Goal: Transaction & Acquisition: Purchase product/service

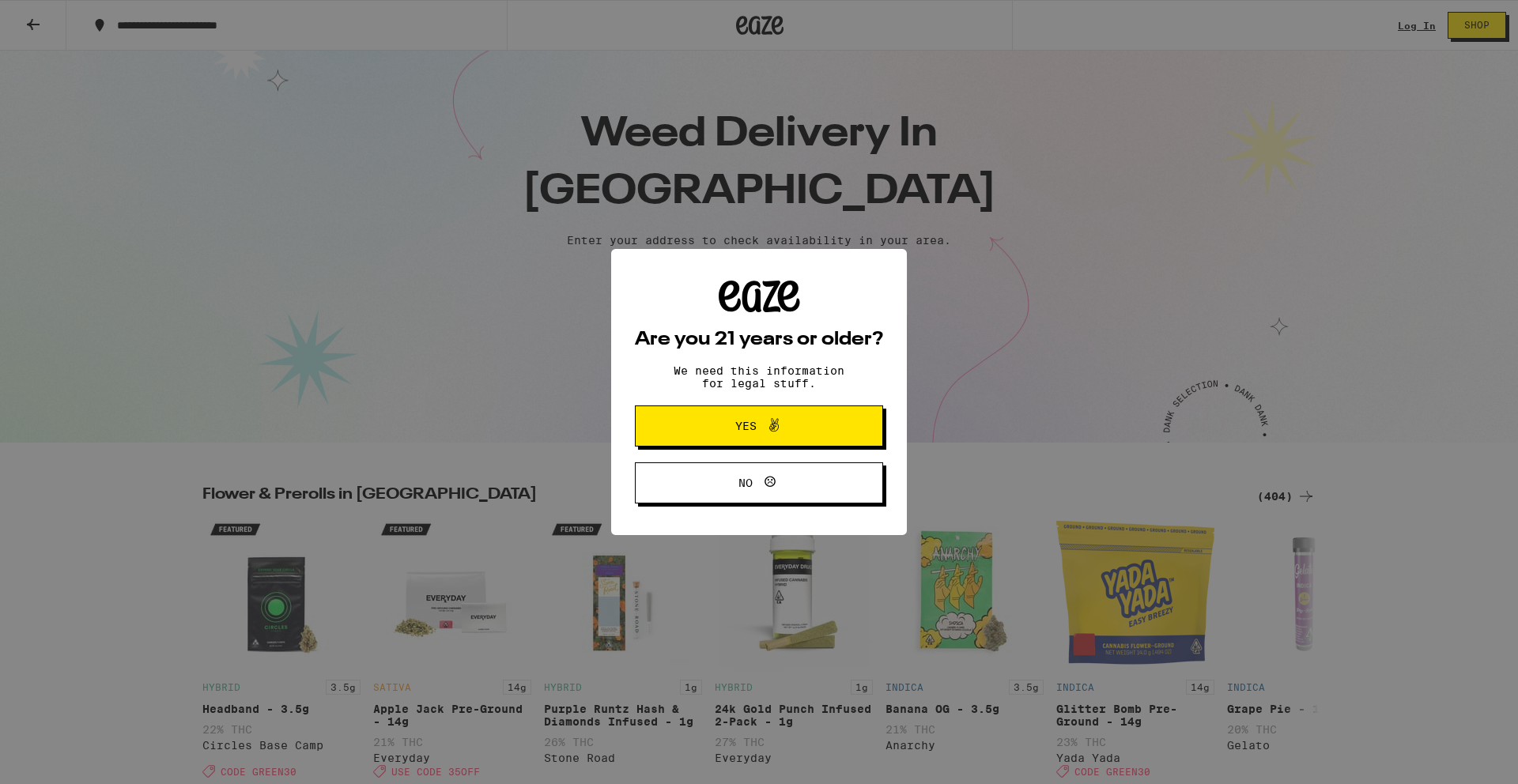
click at [831, 426] on button "Yes" at bounding box center [759, 426] width 248 height 41
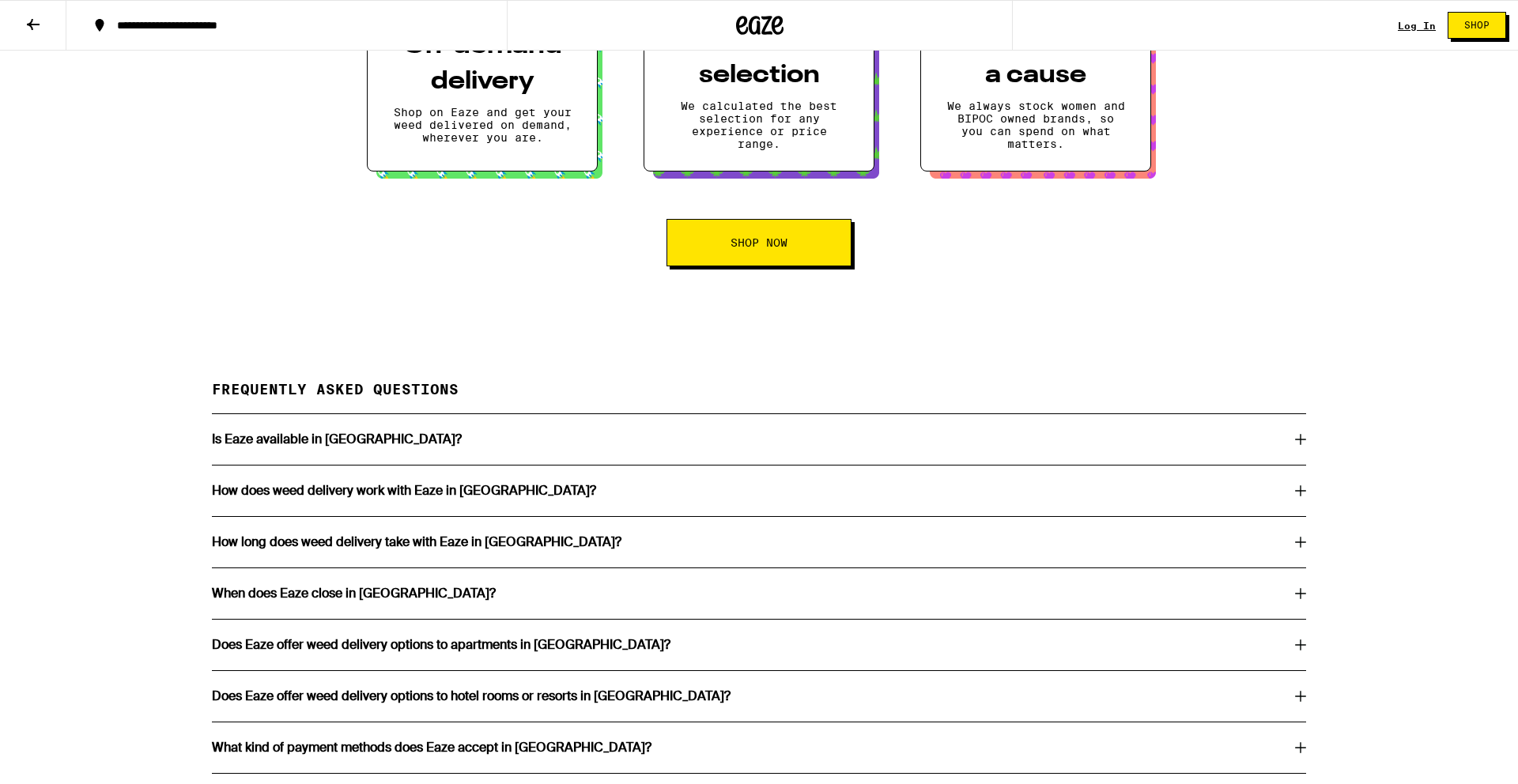
scroll to position [2581, 0]
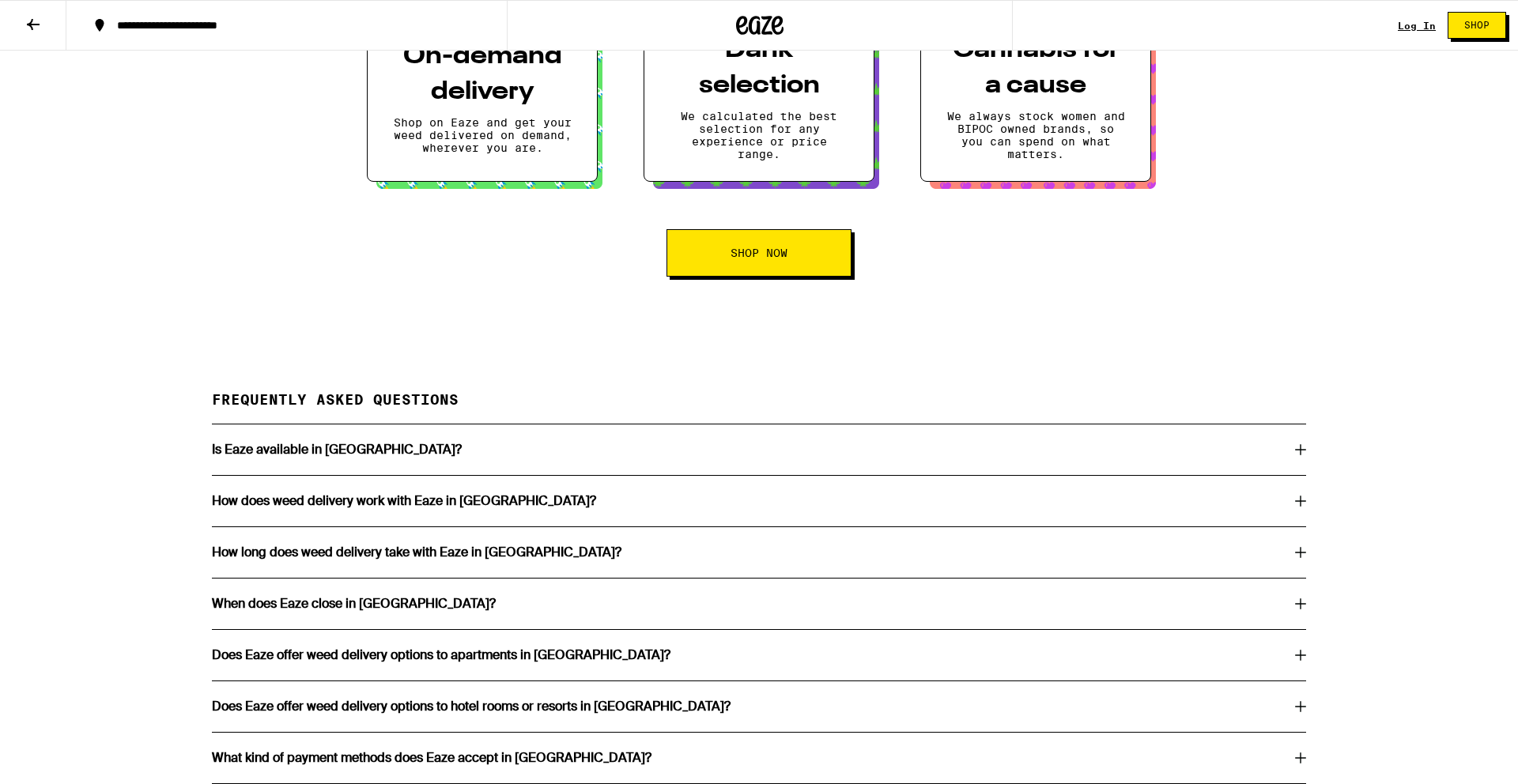
click at [799, 277] on button "Shop Now" at bounding box center [759, 253] width 185 height 47
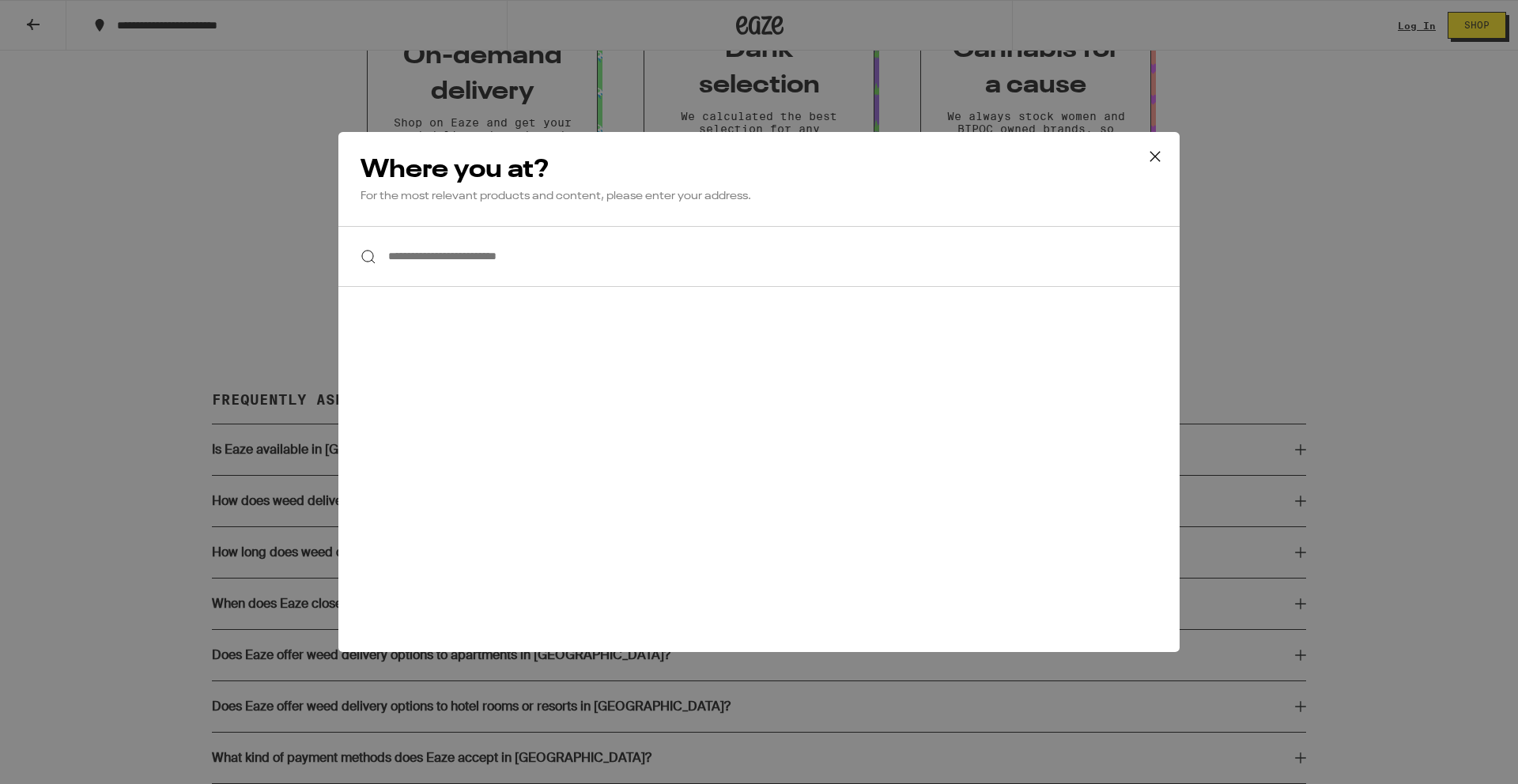
click at [716, 250] on input "**********" at bounding box center [759, 256] width 842 height 61
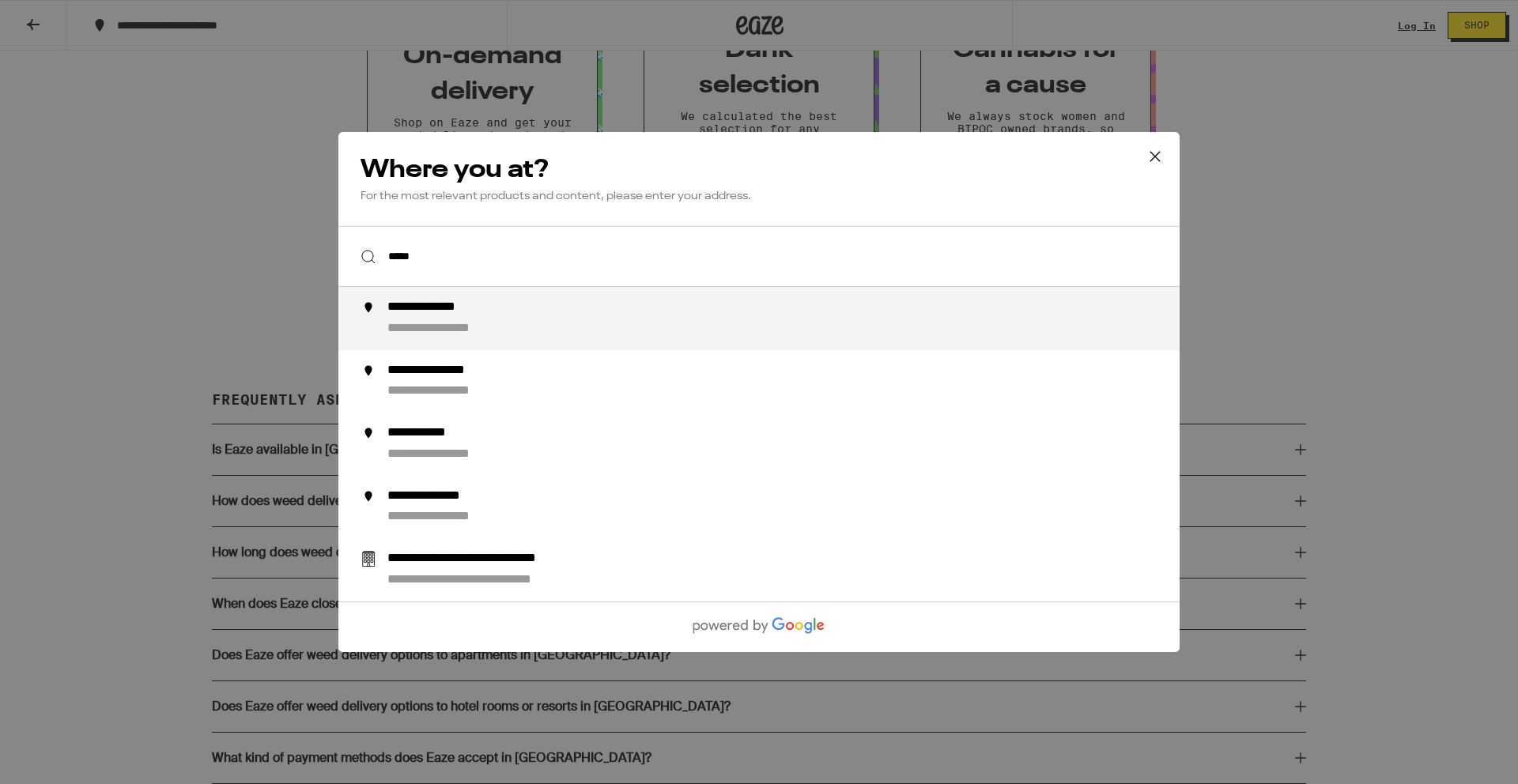
click at [665, 309] on div "**********" at bounding box center [791, 319] width 806 height 38
type input "**********"
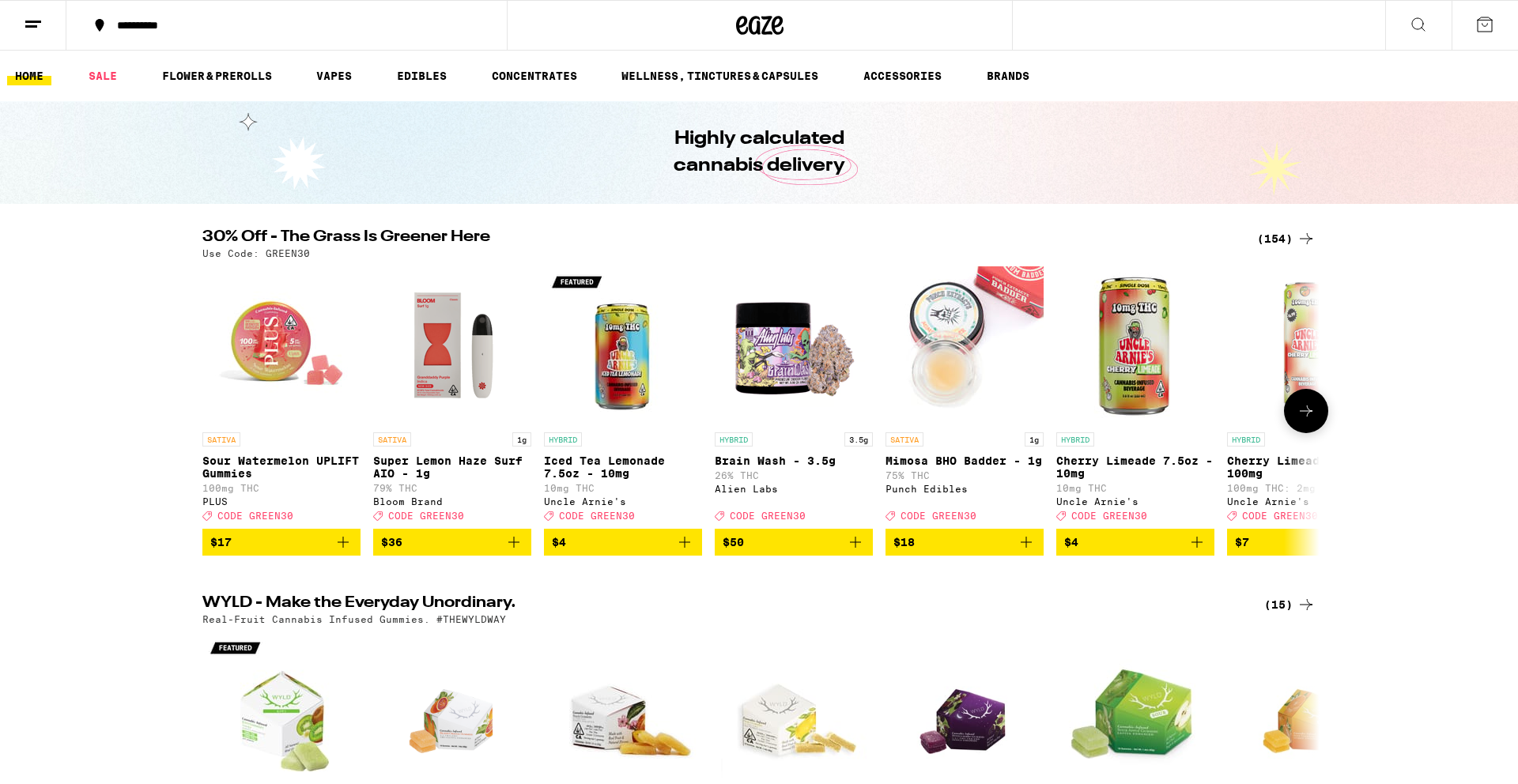
click at [1311, 421] on icon at bounding box center [1306, 411] width 19 height 19
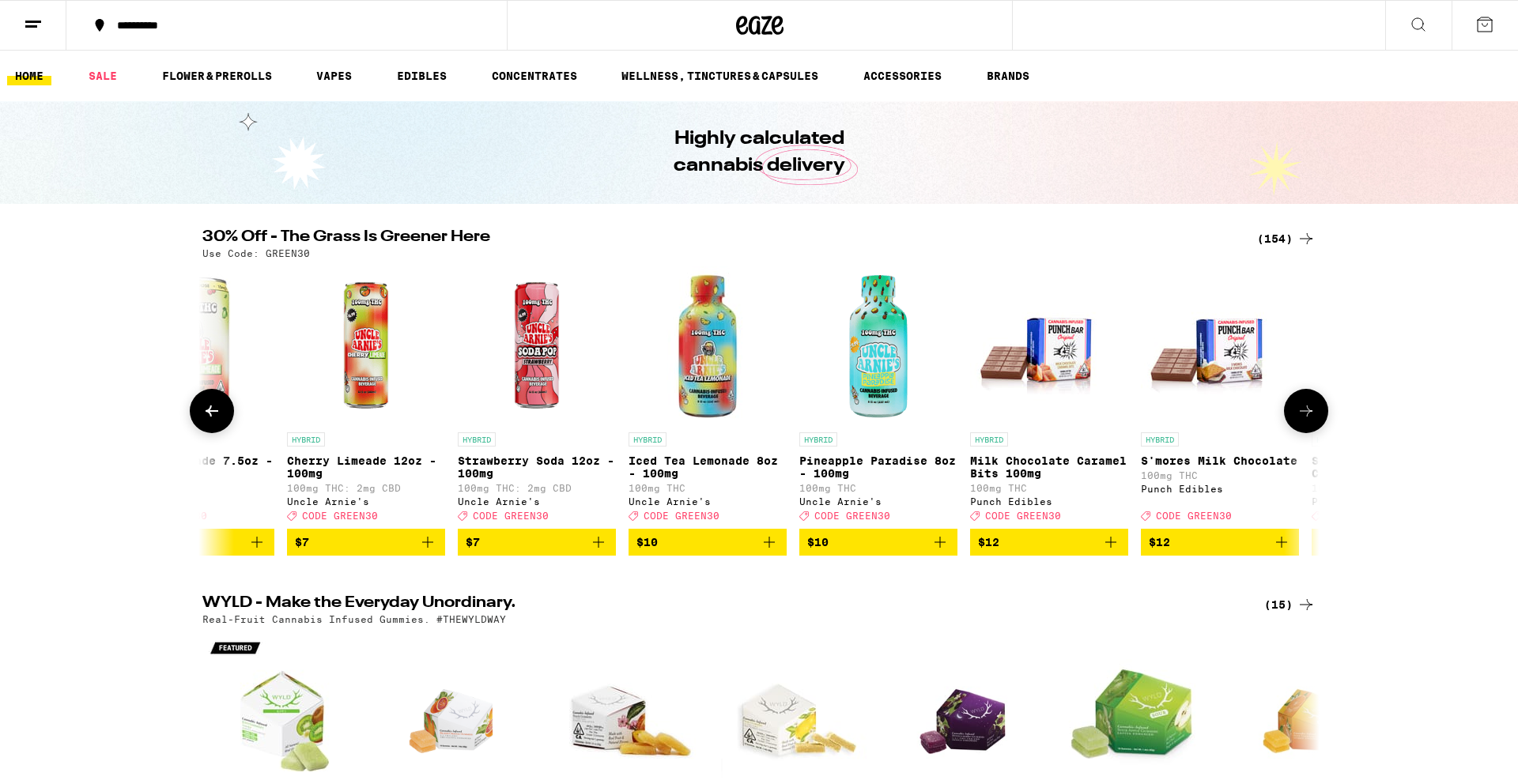
scroll to position [0, 941]
click at [210, 420] on icon at bounding box center [212, 411] width 19 height 19
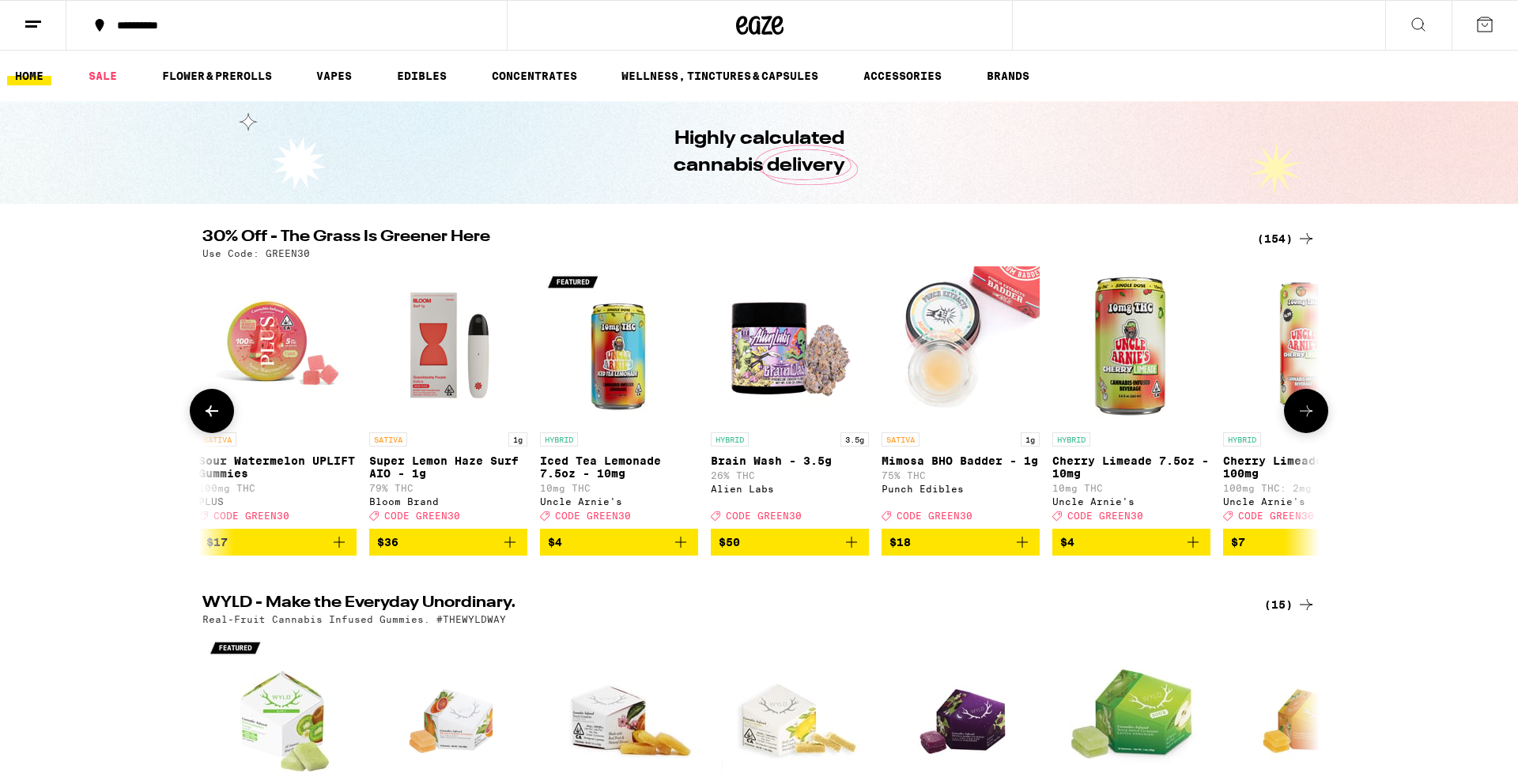
scroll to position [0, 0]
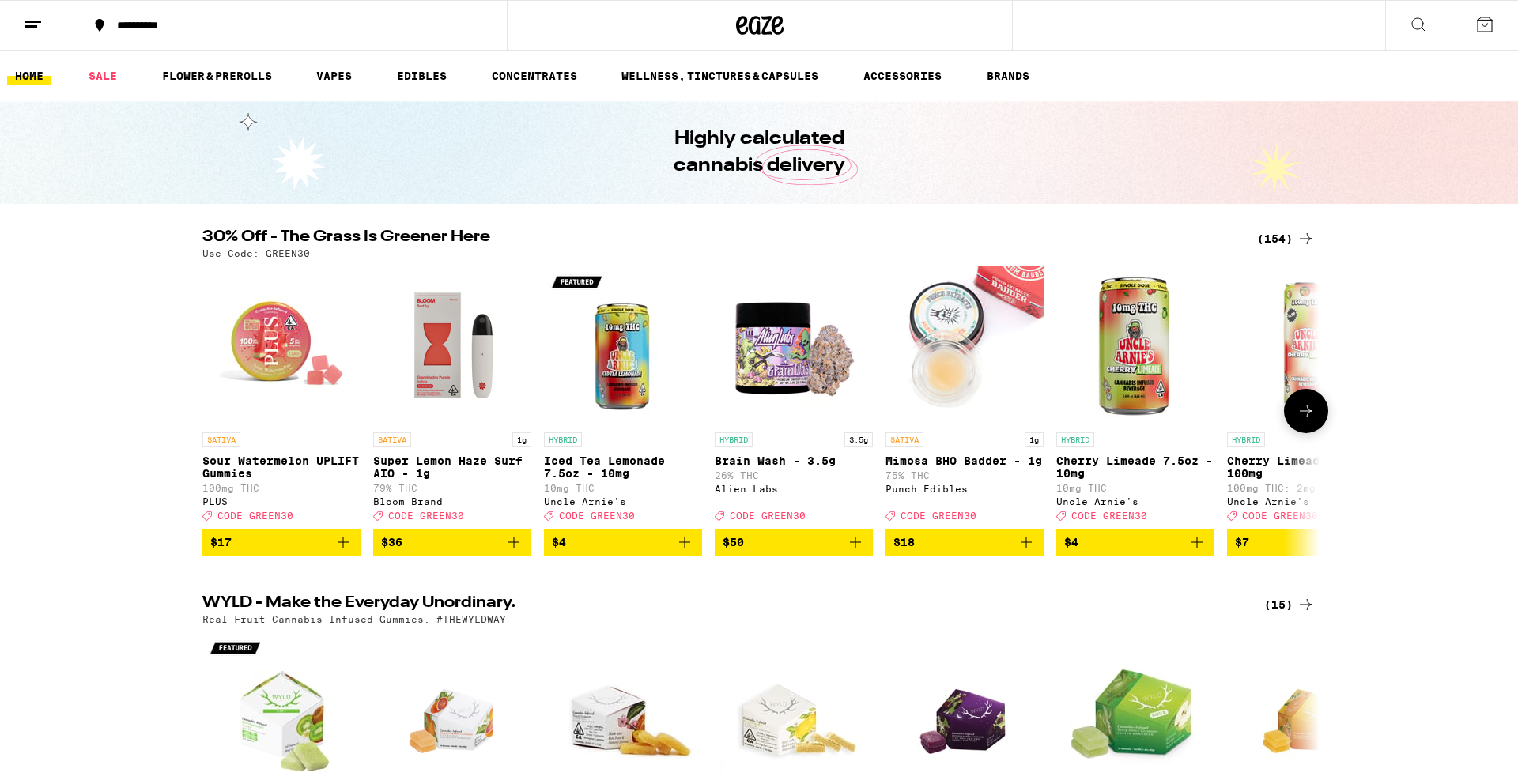
click at [1304, 400] on button at bounding box center [1306, 412] width 45 height 45
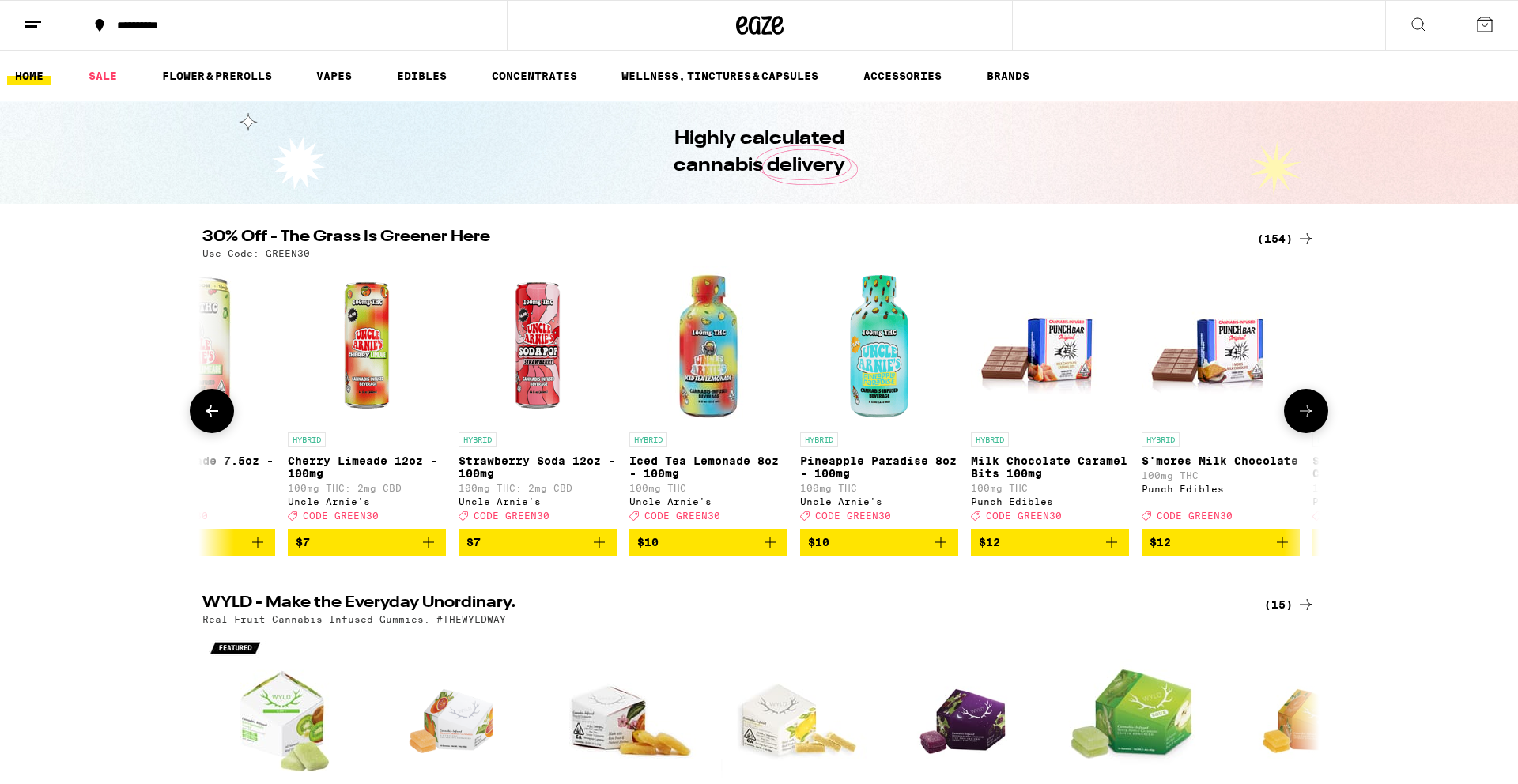
scroll to position [0, 941]
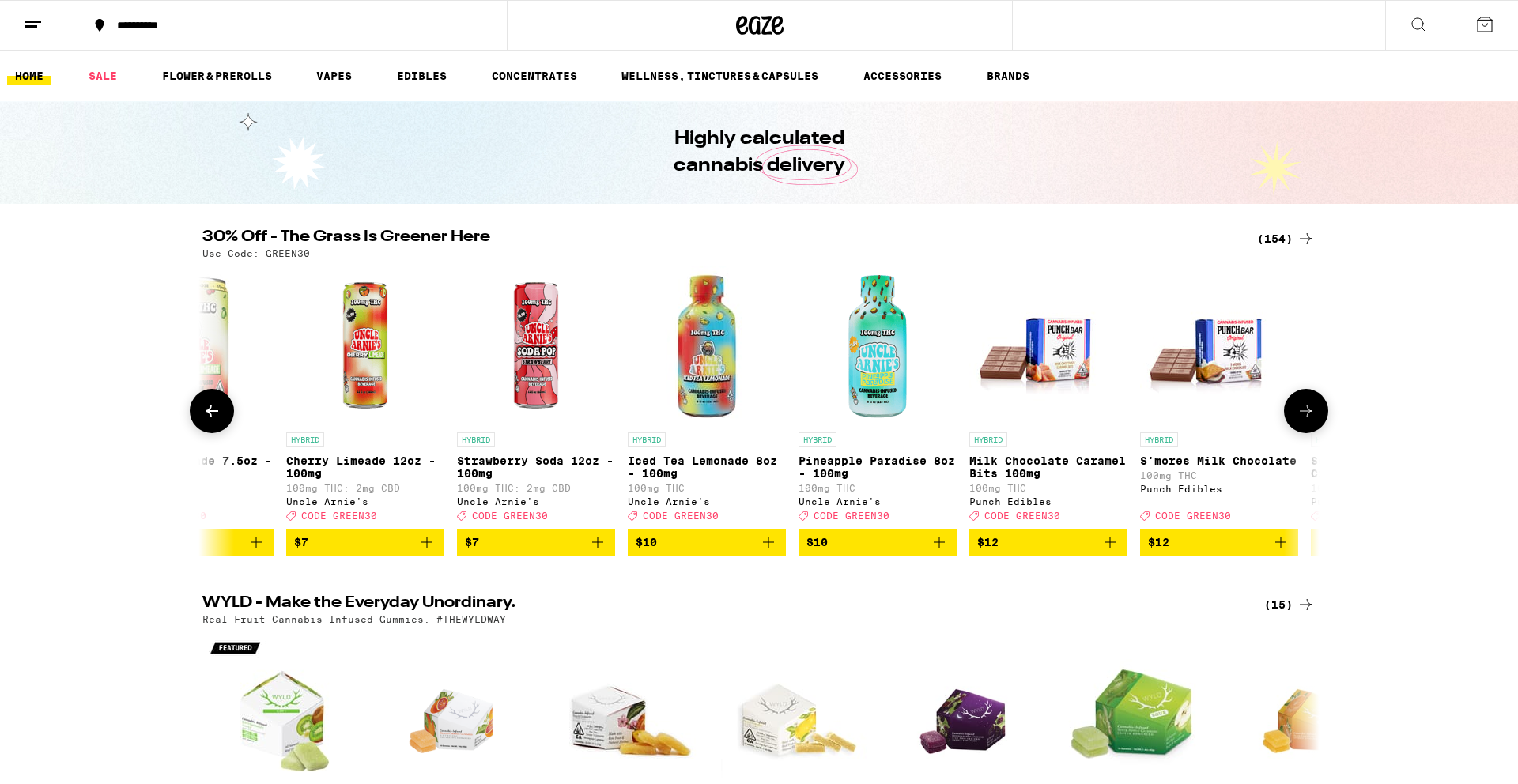
click at [1310, 421] on icon at bounding box center [1306, 411] width 19 height 19
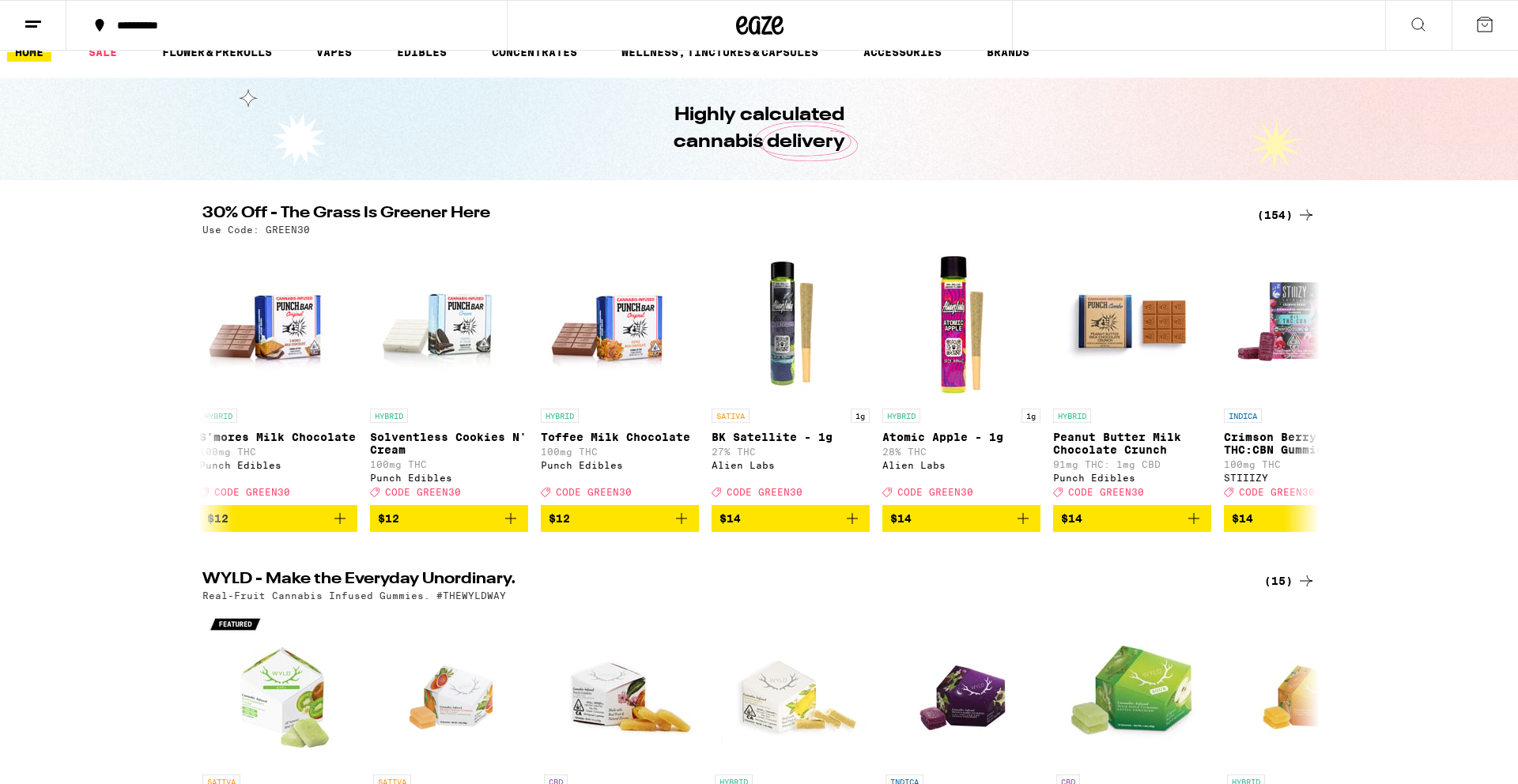
scroll to position [0, 0]
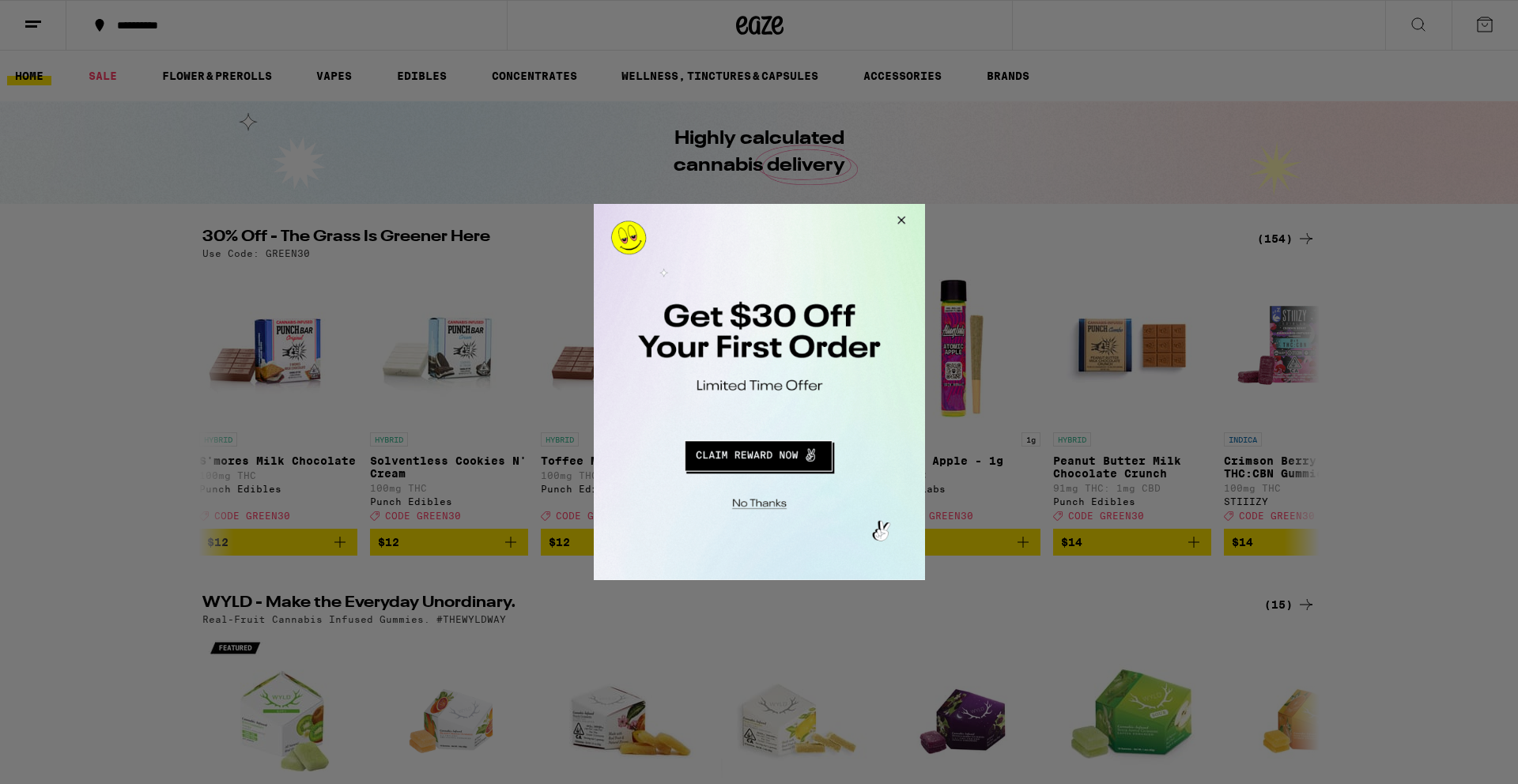
click at [786, 452] on button "Redirect to URL" at bounding box center [757, 453] width 275 height 38
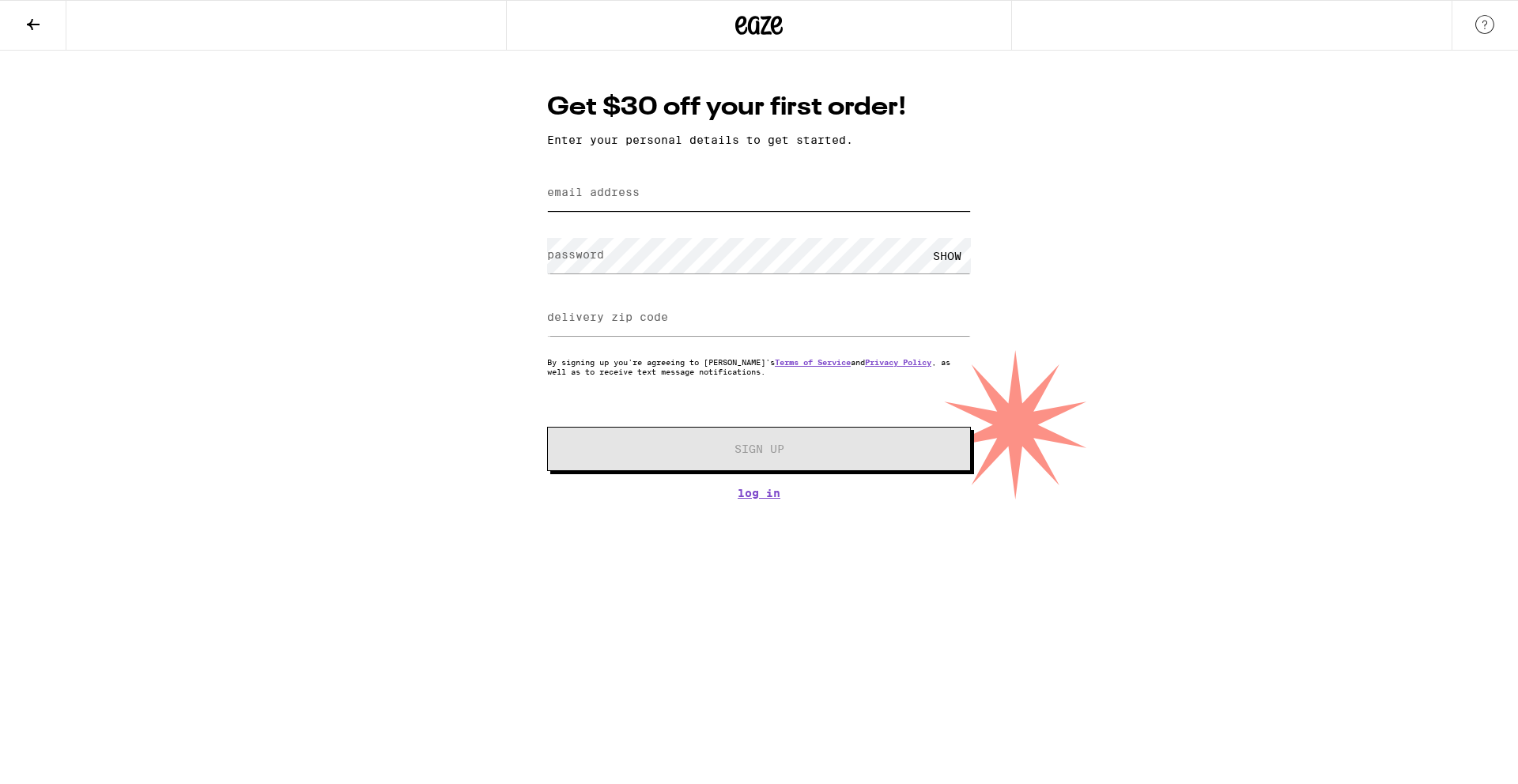
click at [725, 198] on input "email address" at bounding box center [759, 193] width 424 height 35
type input "[PERSON_NAME][EMAIL_ADDRESS][DOMAIN_NAME]"
type input "94103"
click at [1075, 201] on div "Get $30 off your first order! Enter your personal details to get started. email…" at bounding box center [759, 274] width 1518 height 449
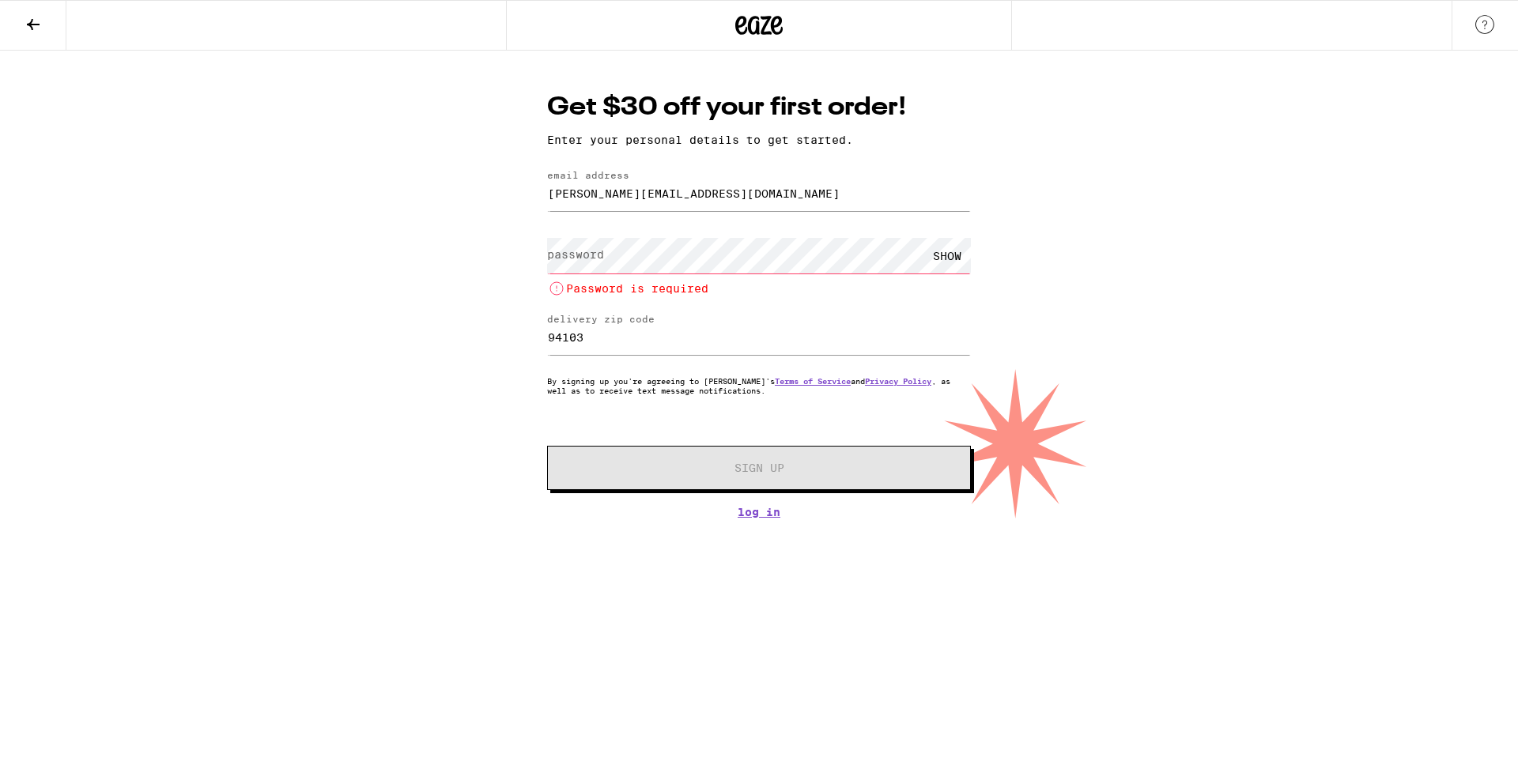
click at [28, 23] on icon at bounding box center [33, 24] width 13 height 11
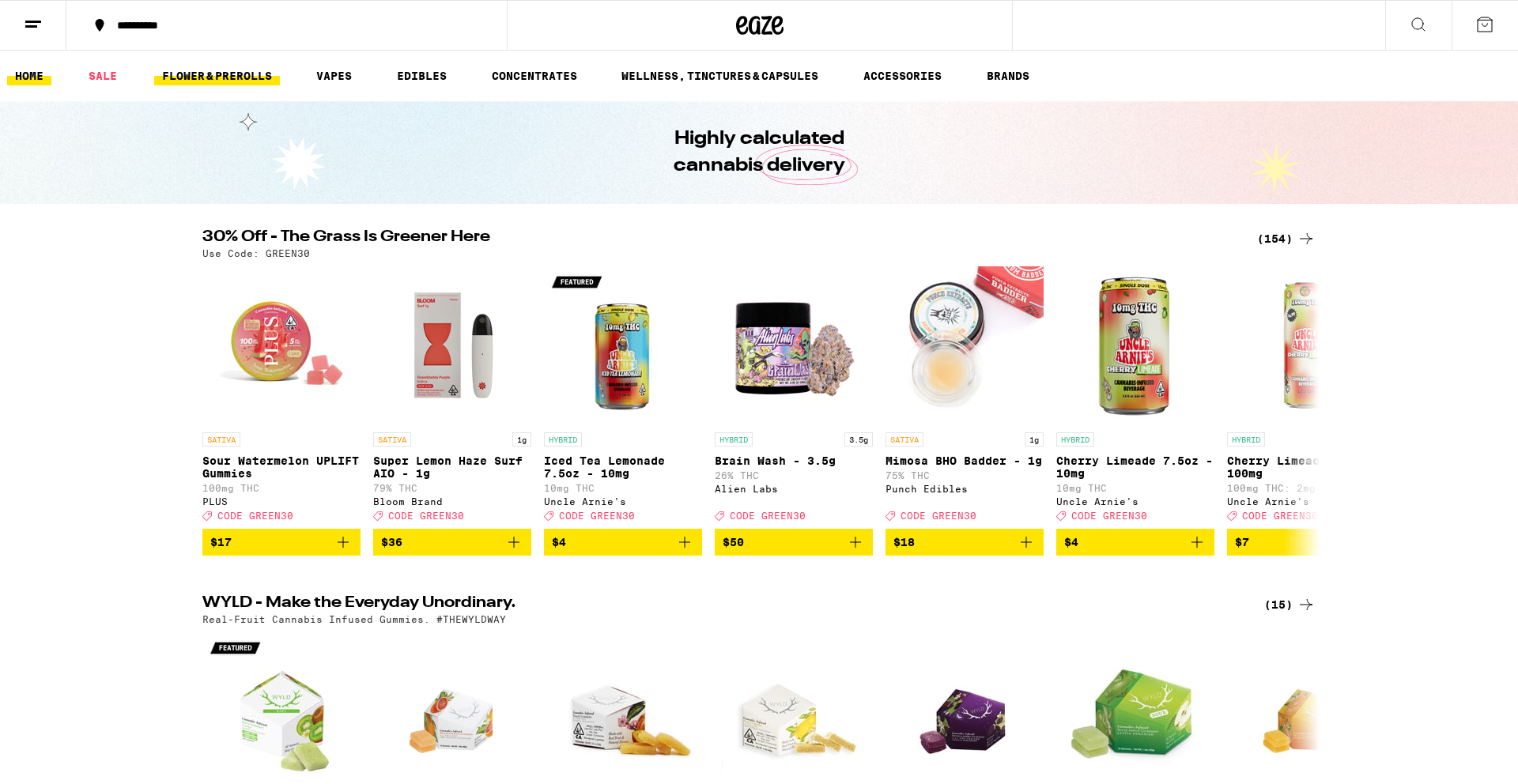
click at [233, 78] on link "FLOWER & PREROLLS" at bounding box center [216, 76] width 125 height 19
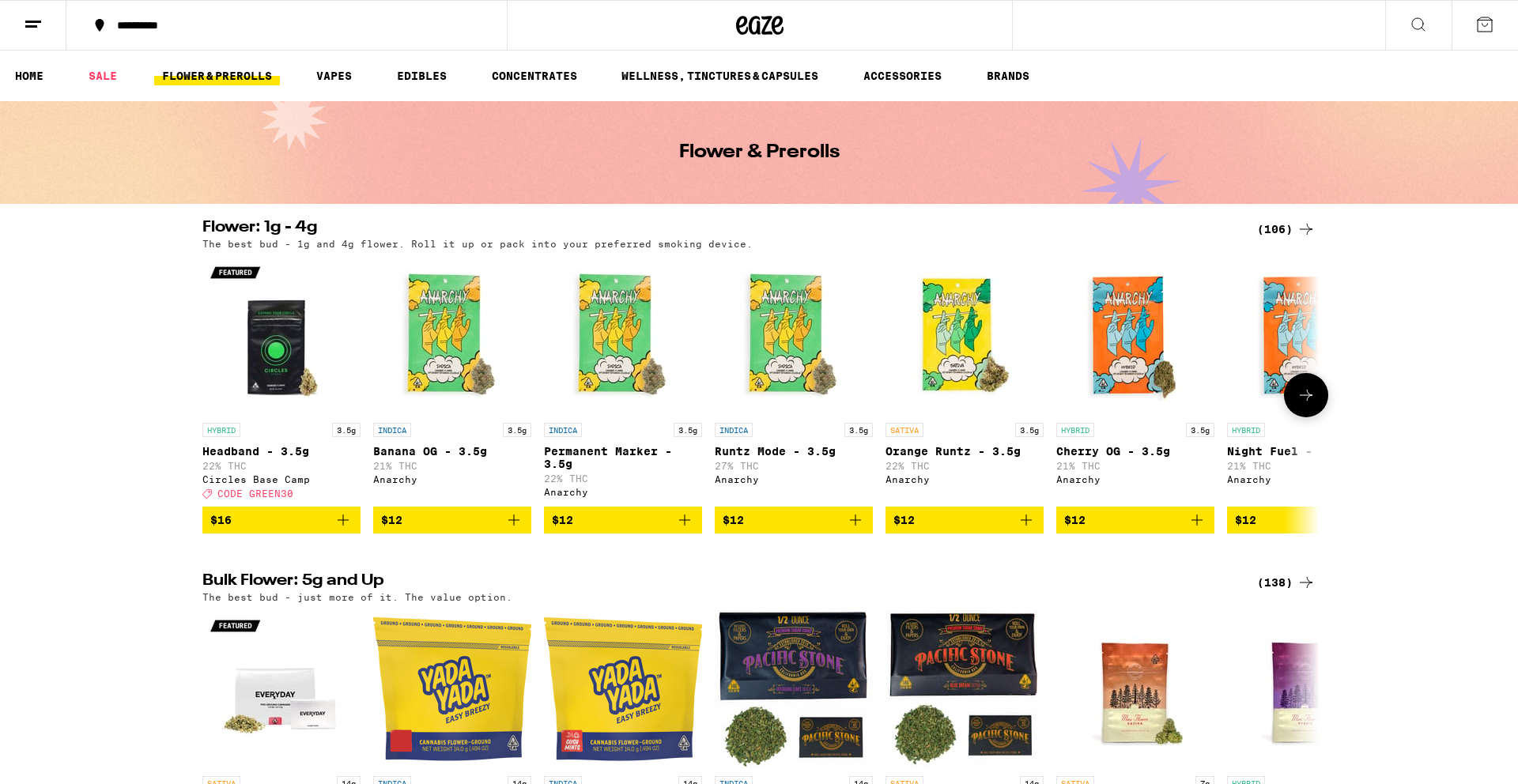
click at [1312, 405] on icon at bounding box center [1306, 395] width 19 height 19
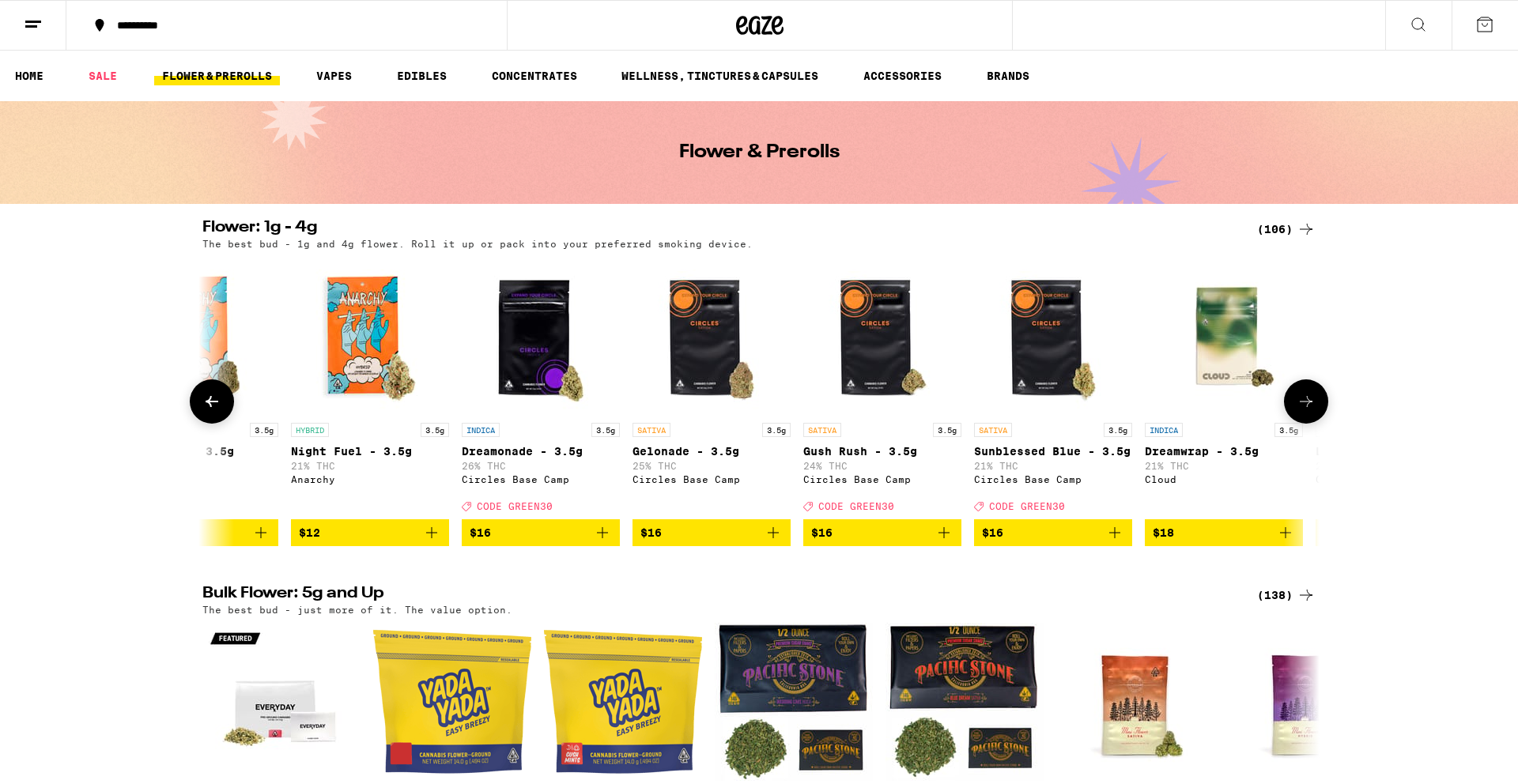
scroll to position [0, 941]
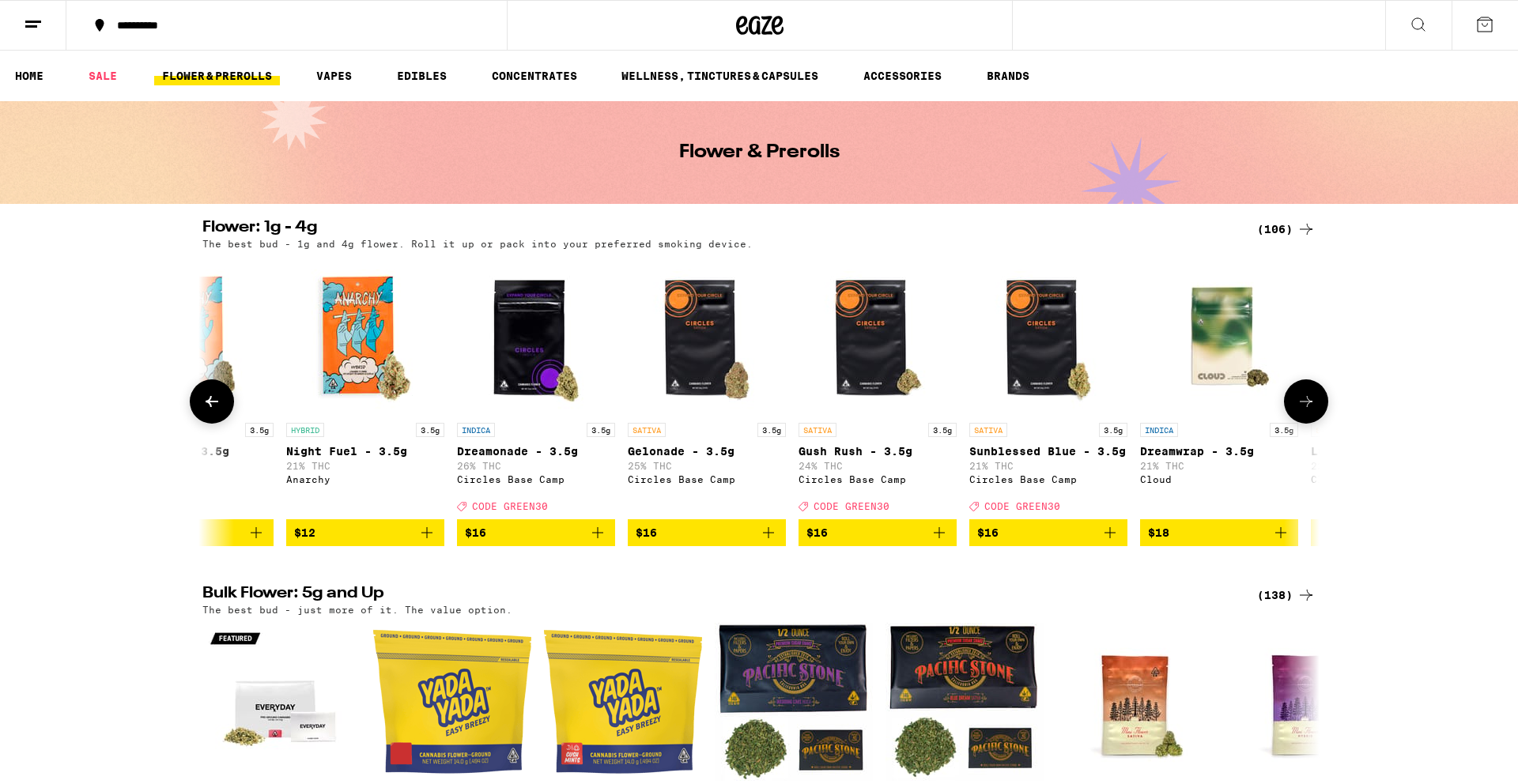
click at [205, 412] on icon at bounding box center [212, 401] width 19 height 19
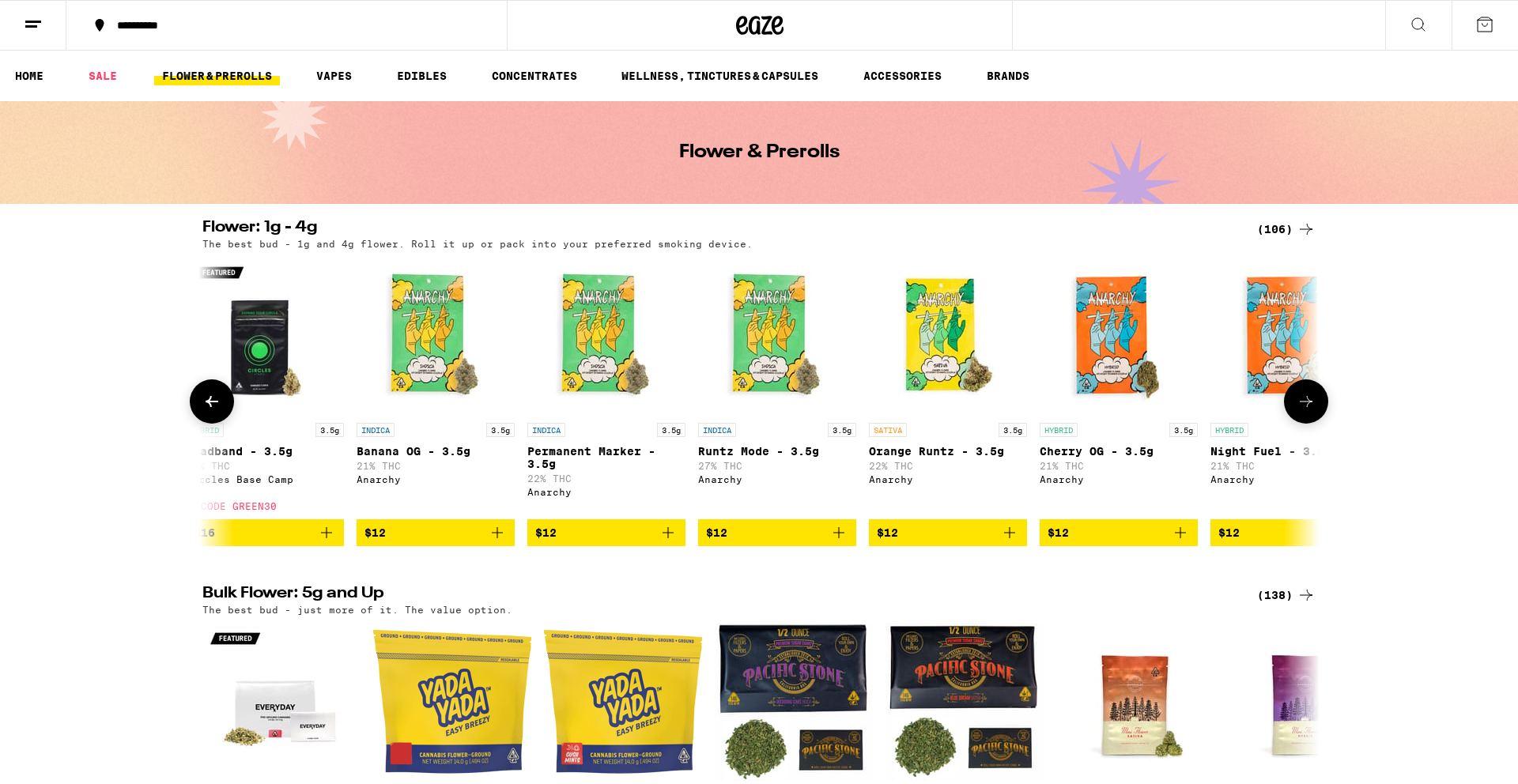
scroll to position [0, 0]
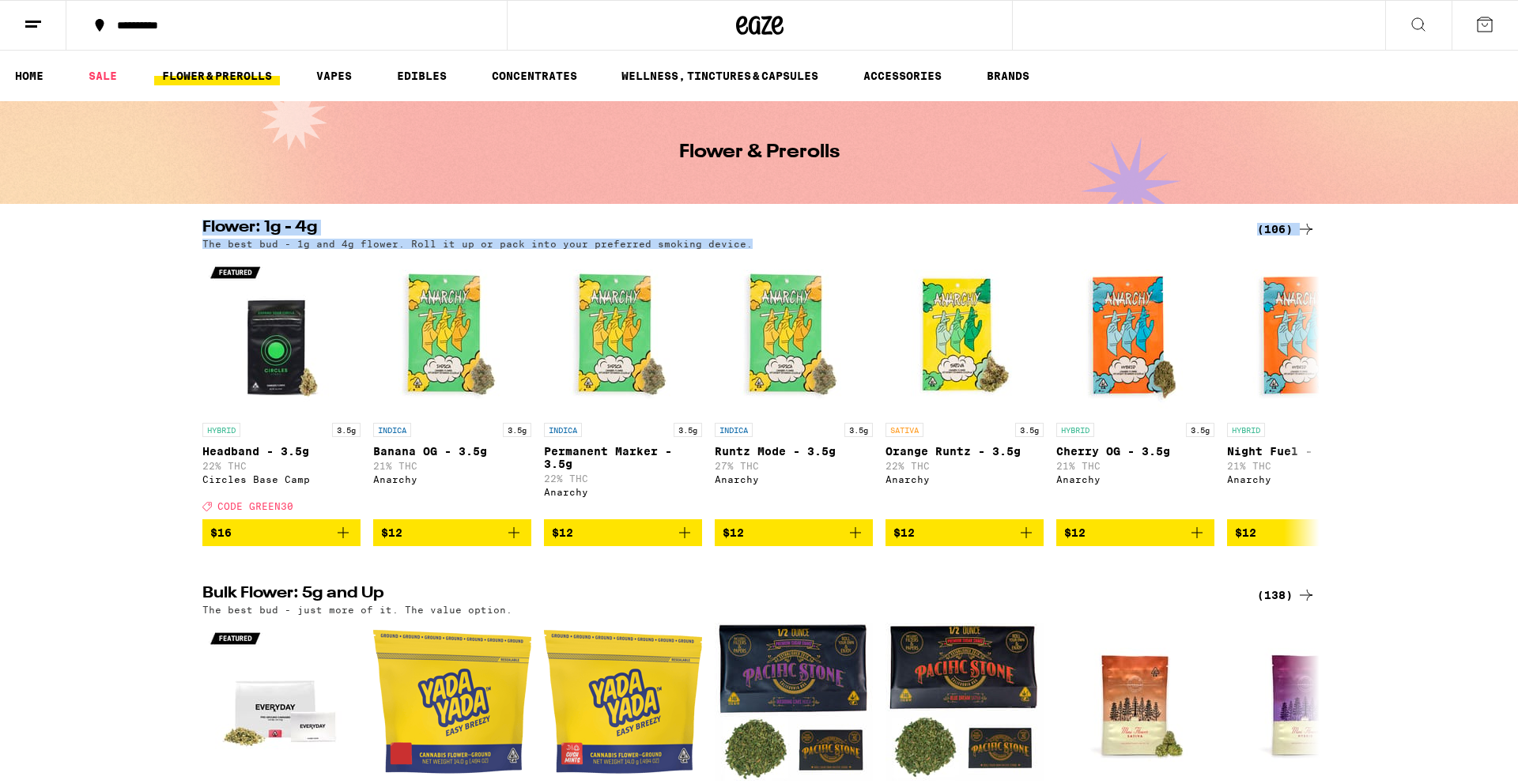
drag, startPoint x: 195, startPoint y: 227, endPoint x: 748, endPoint y: 248, distance: 553.4
click at [749, 248] on div "Flower: 1g - 4g (106) The best bud - 1g and 4g flower. Roll it up or pack into …" at bounding box center [759, 234] width 1139 height 29
drag, startPoint x: 1172, startPoint y: 176, endPoint x: 237, endPoint y: 101, distance: 938.0
click at [237, 102] on div "Flower & Prerolls" at bounding box center [759, 152] width 1518 height 103
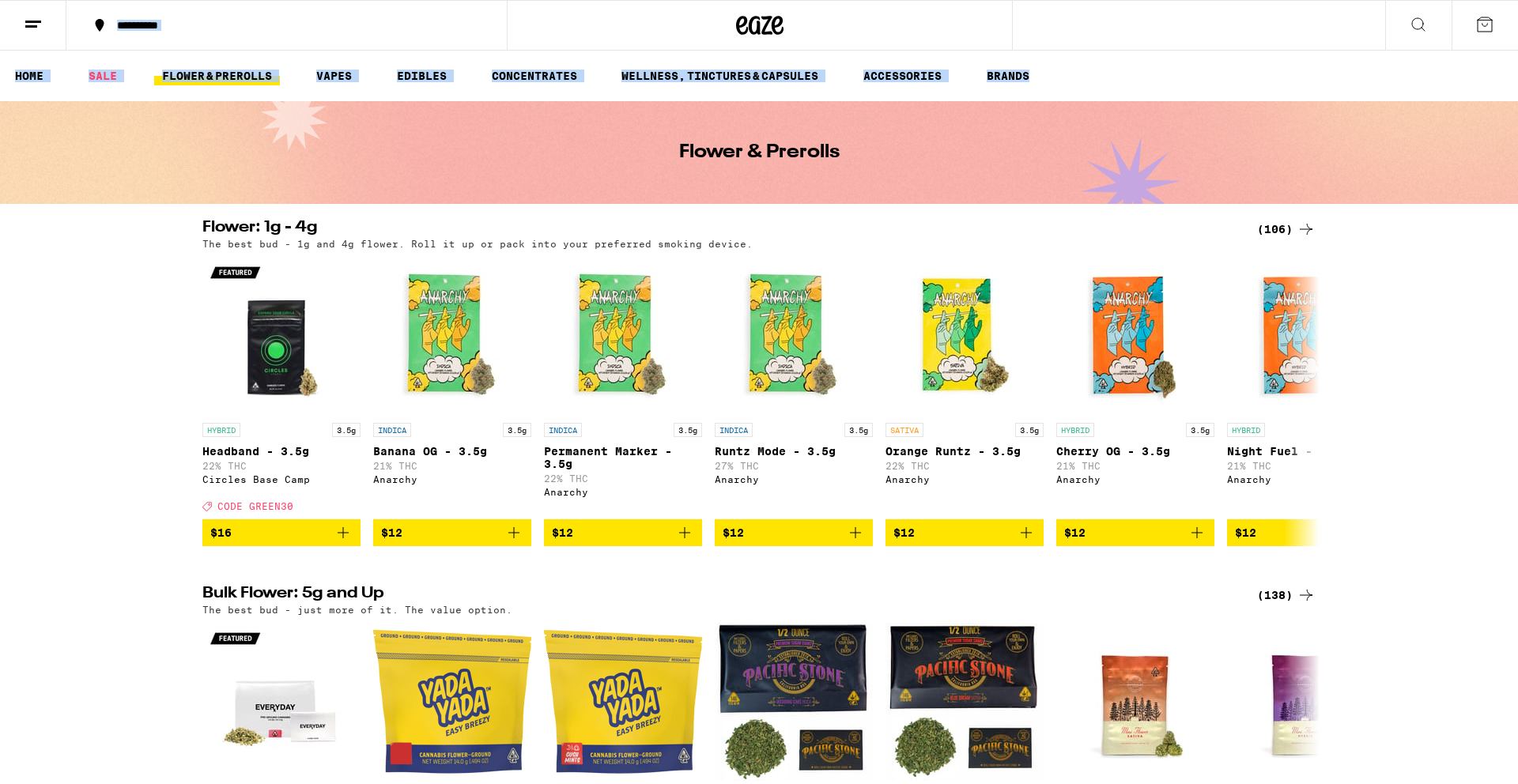
drag, startPoint x: 1171, startPoint y: 72, endPoint x: 69, endPoint y: 24, distance: 1103.0
click at [52, 22] on button at bounding box center [33, 26] width 67 height 50
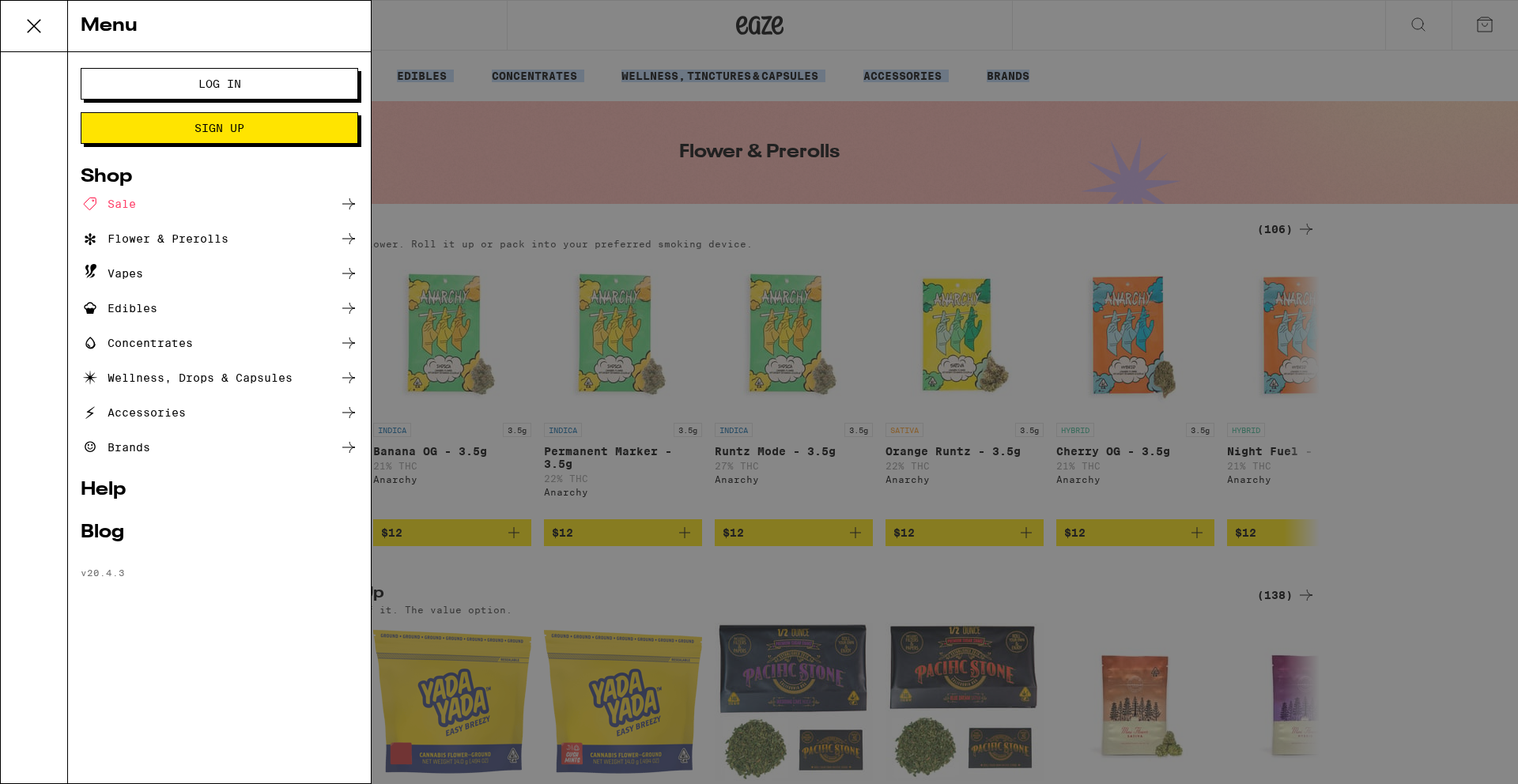
click at [274, 240] on div "Flower & Prerolls" at bounding box center [219, 239] width 278 height 19
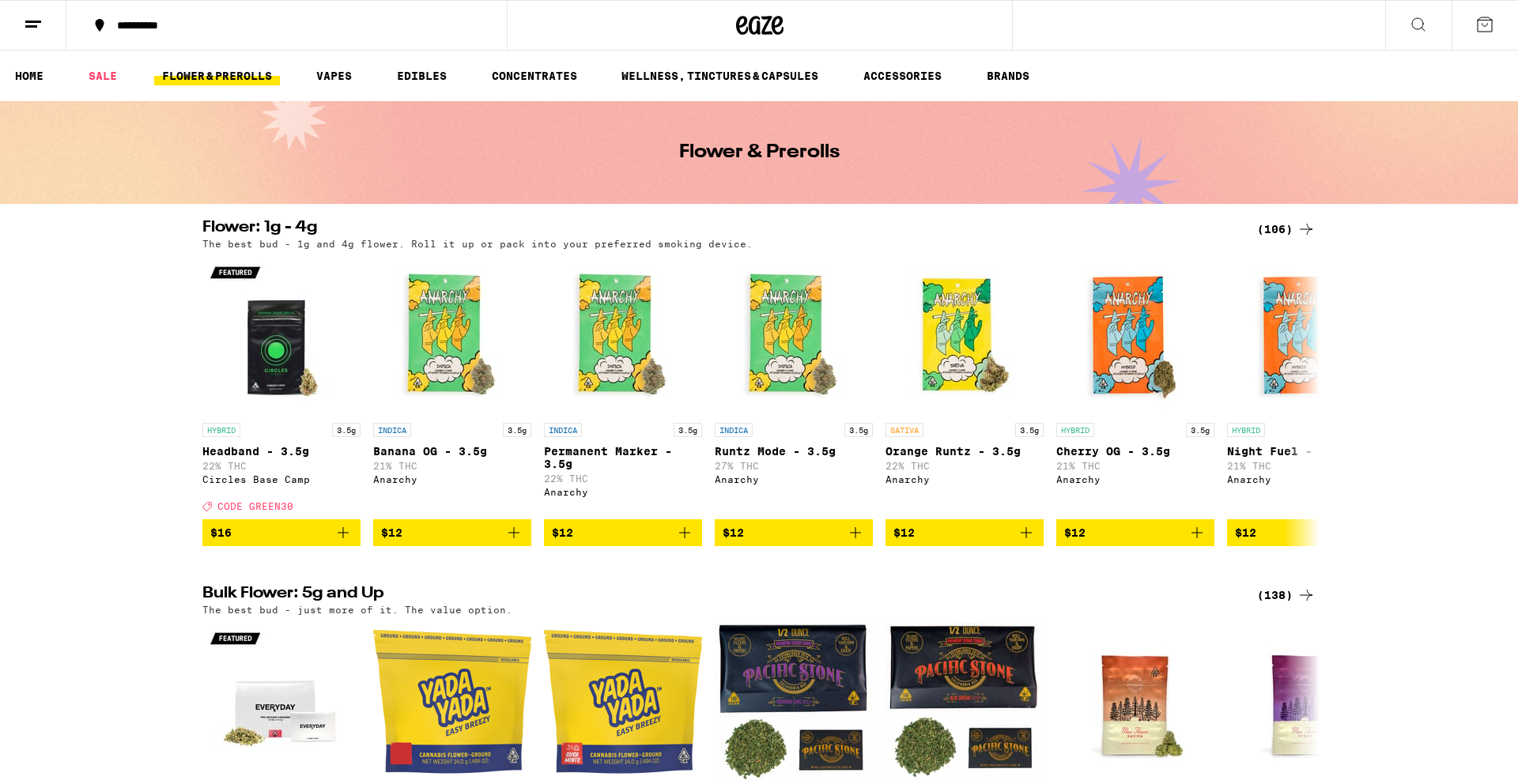
click at [1353, 221] on div "Flower: 1g - 4g (106) The best bud - 1g and 4g flower. Roll it up or pack into …" at bounding box center [759, 384] width 1518 height 327
click at [1292, 221] on div "(106)" at bounding box center [1286, 229] width 59 height 19
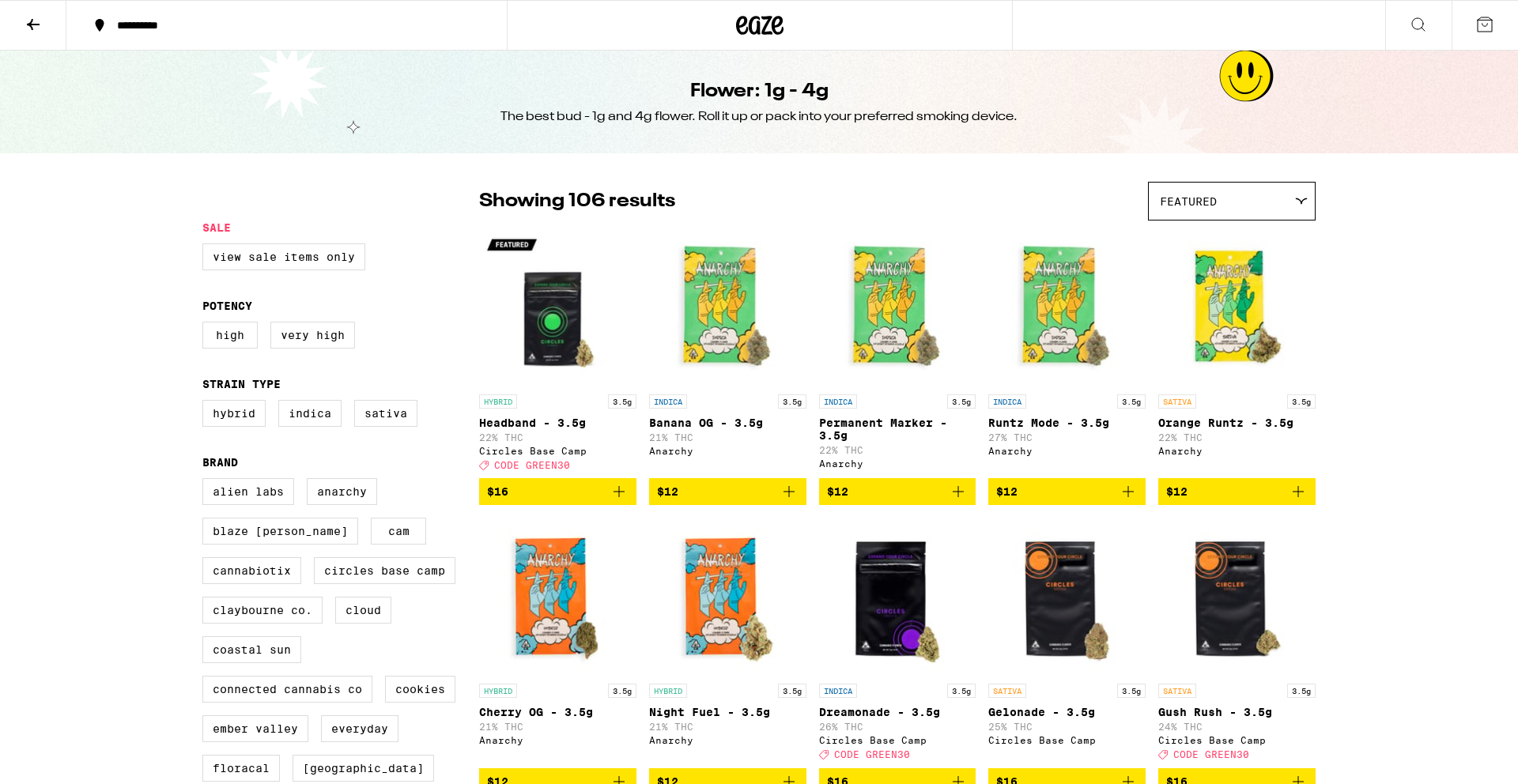
click at [33, 23] on icon at bounding box center [33, 24] width 13 height 11
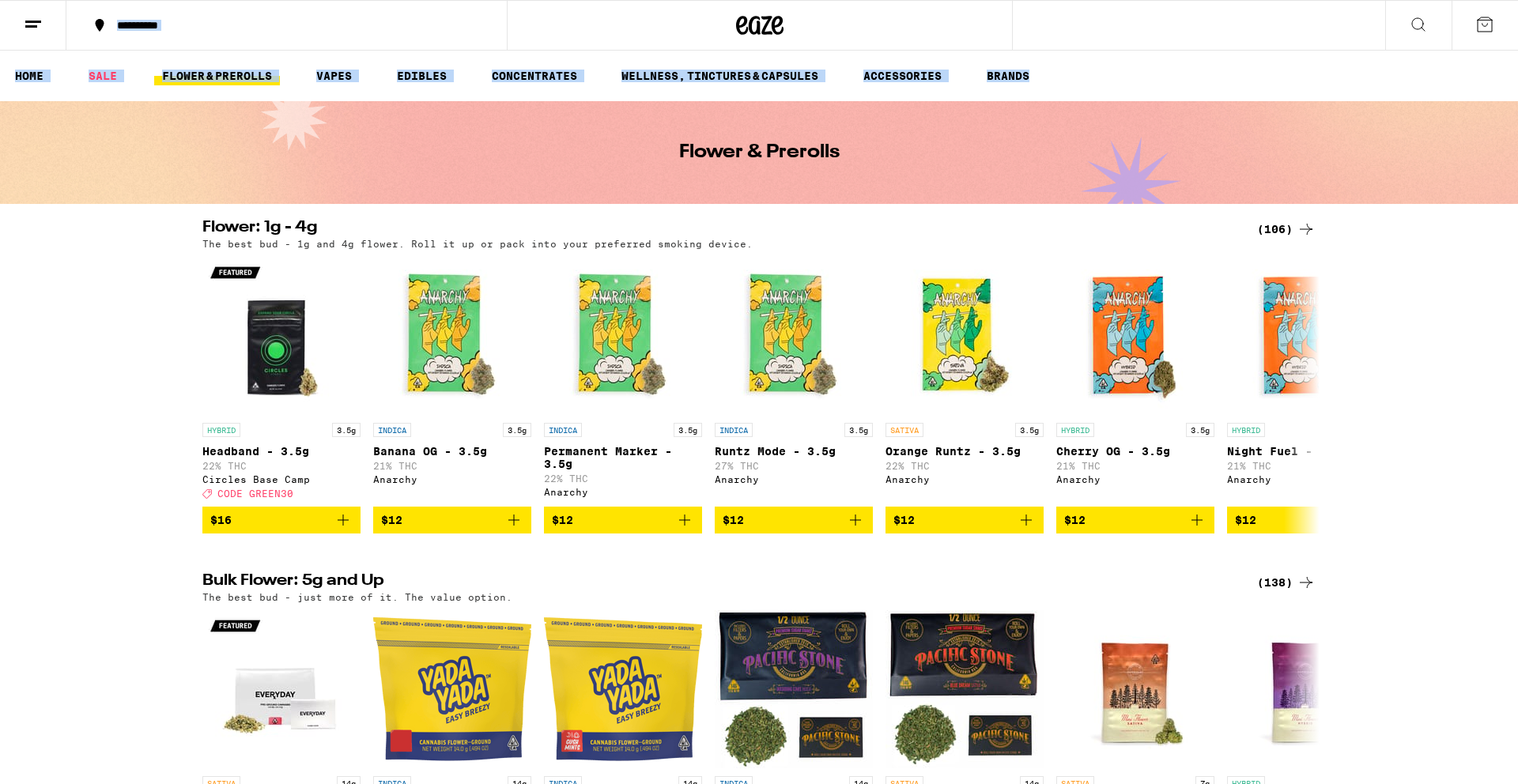
drag, startPoint x: 1209, startPoint y: 98, endPoint x: 67, endPoint y: 17, distance: 1144.9
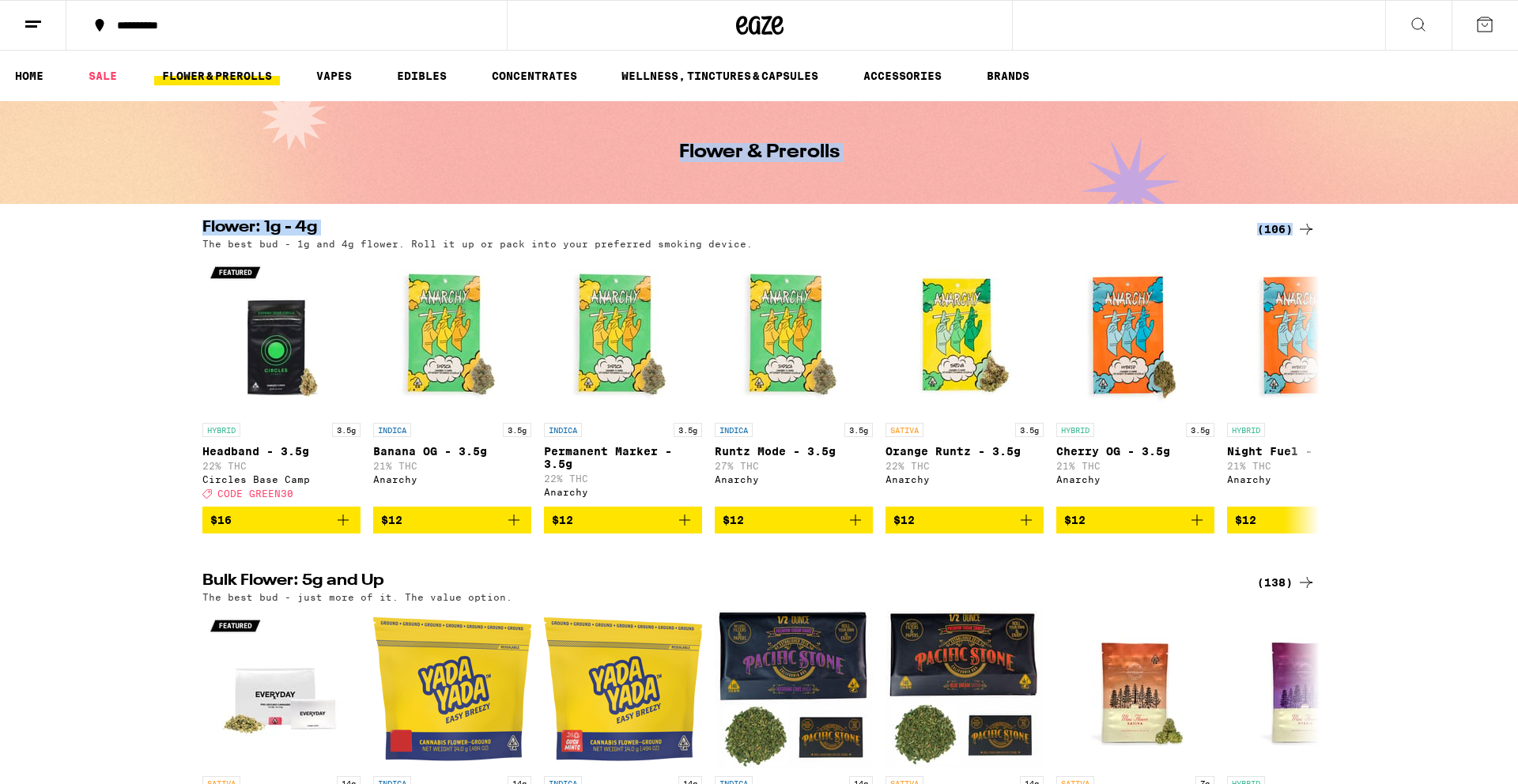
drag, startPoint x: 1348, startPoint y: 238, endPoint x: 446, endPoint y: 137, distance: 907.6
drag, startPoint x: 82, startPoint y: 20, endPoint x: 593, endPoint y: 149, distance: 527.0
click at [587, 156] on div "Flower & Prerolls" at bounding box center [759, 152] width 608 height 103
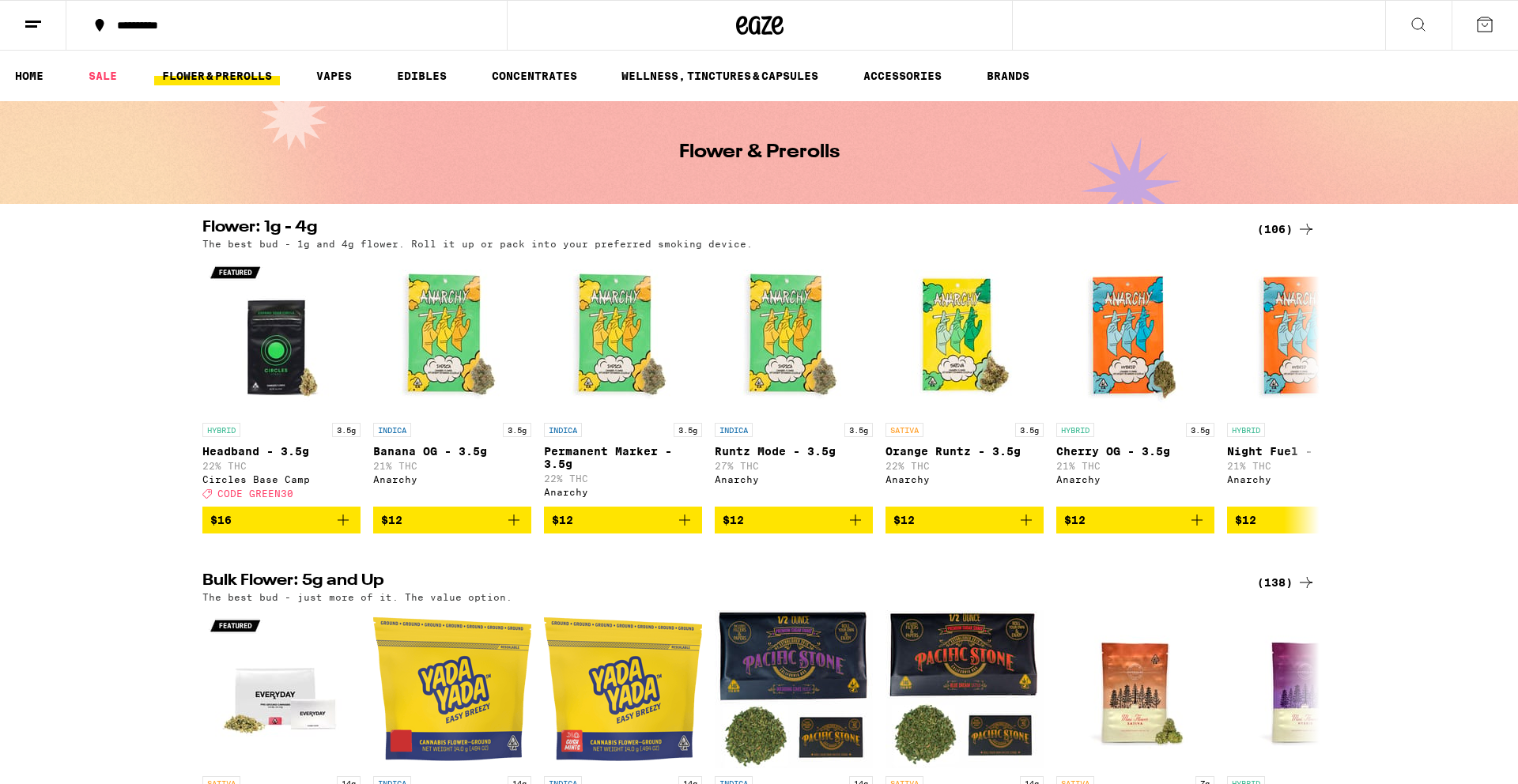
click at [32, 24] on icon at bounding box center [33, 24] width 19 height 19
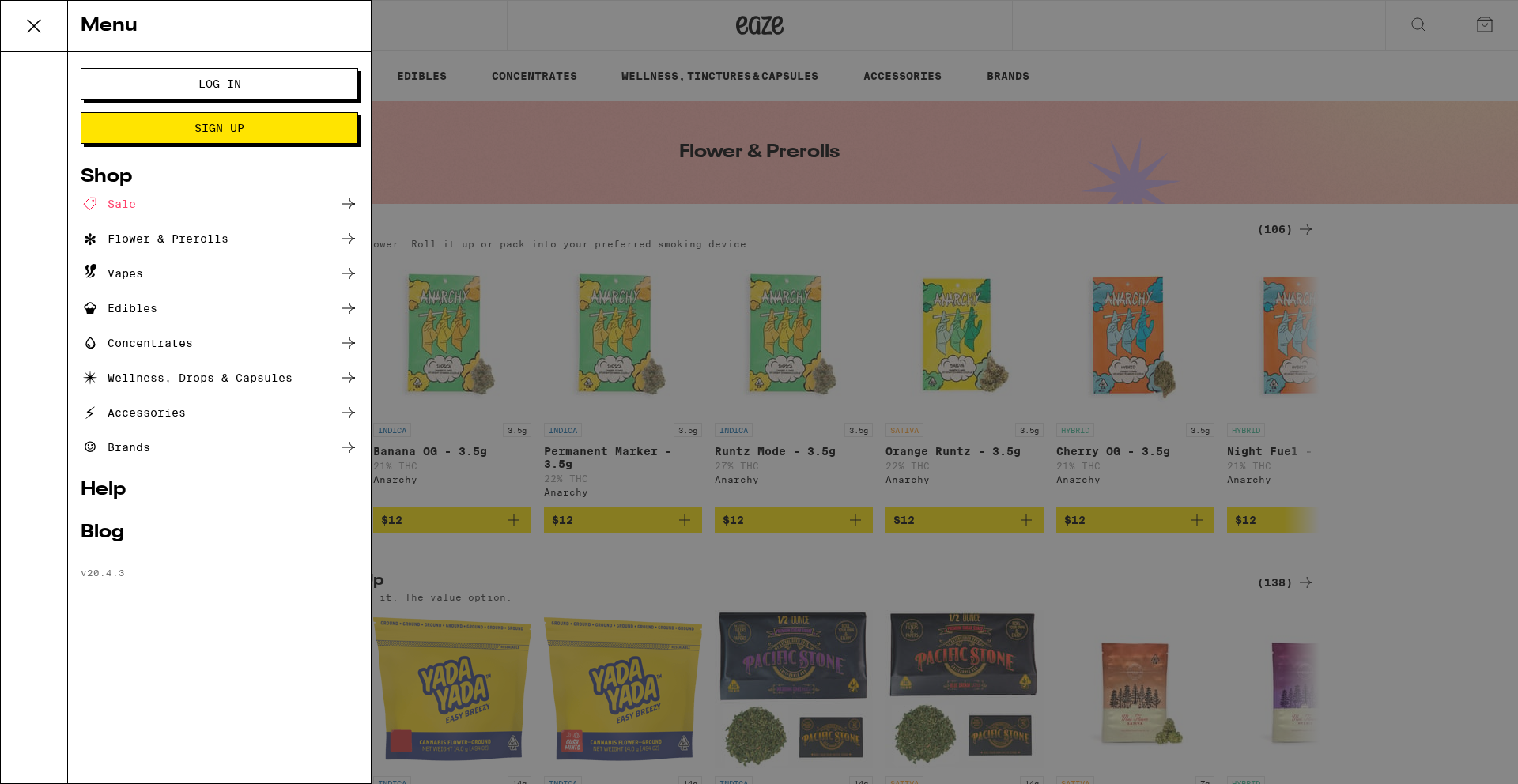
click at [318, 240] on div "Flower & Prerolls" at bounding box center [219, 239] width 278 height 19
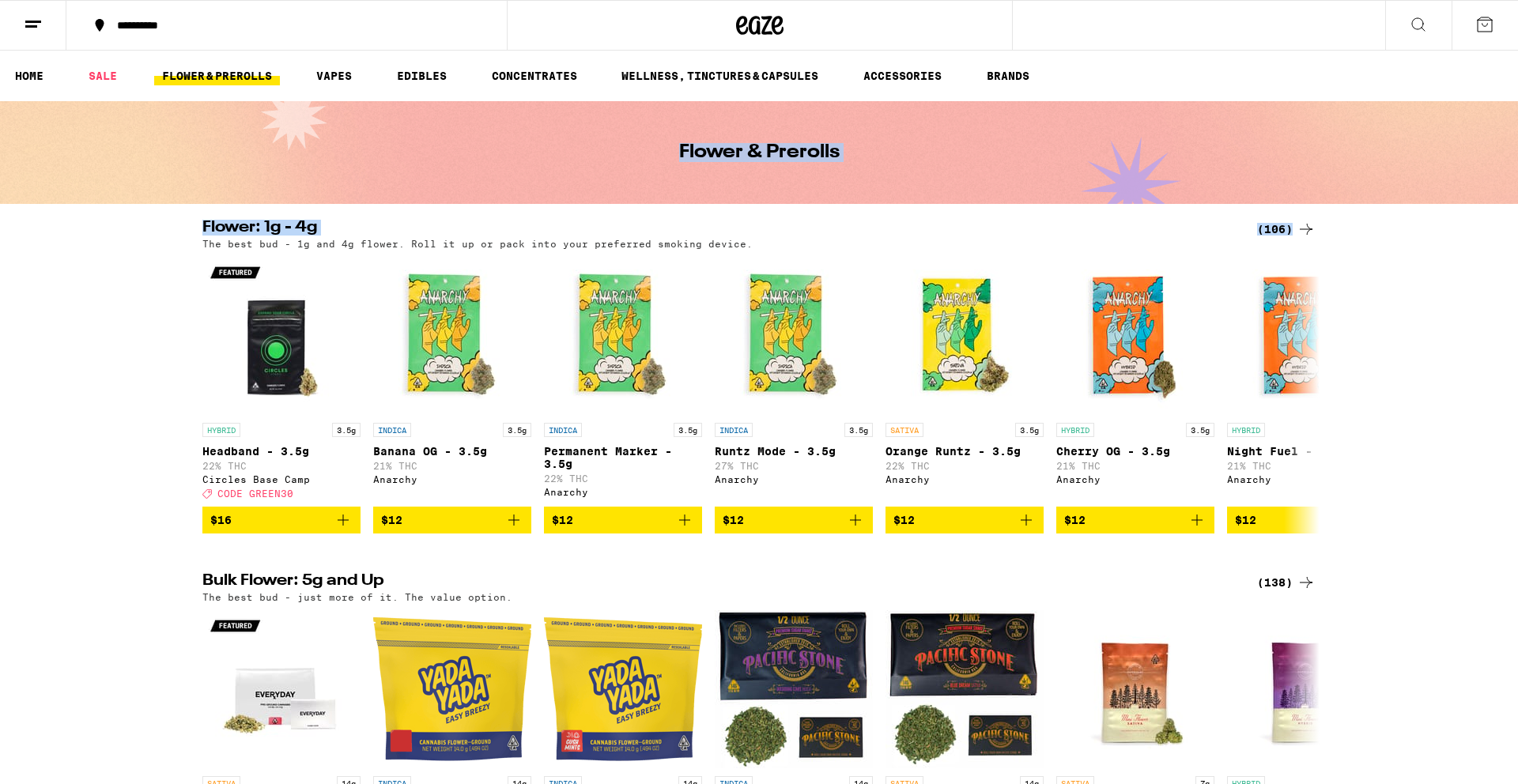
drag, startPoint x: 1357, startPoint y: 237, endPoint x: 233, endPoint y: 106, distance: 1131.6
click at [24, 33] on icon at bounding box center [33, 24] width 19 height 19
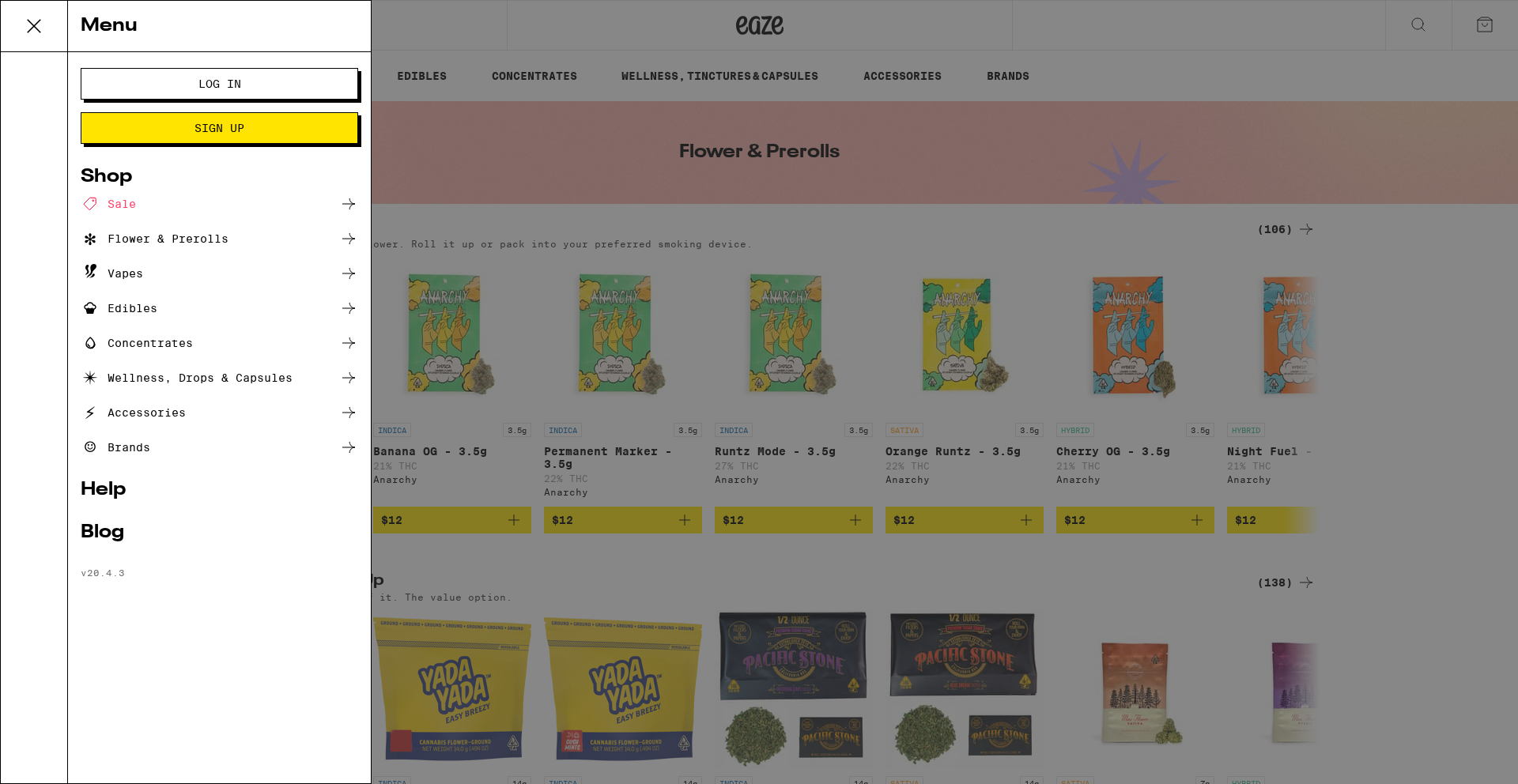
click at [1354, 150] on div "Menu Log In Sign Up Shop Sale Flower & Prerolls Vapes Edibles Concentrates Well…" at bounding box center [759, 392] width 1518 height 784
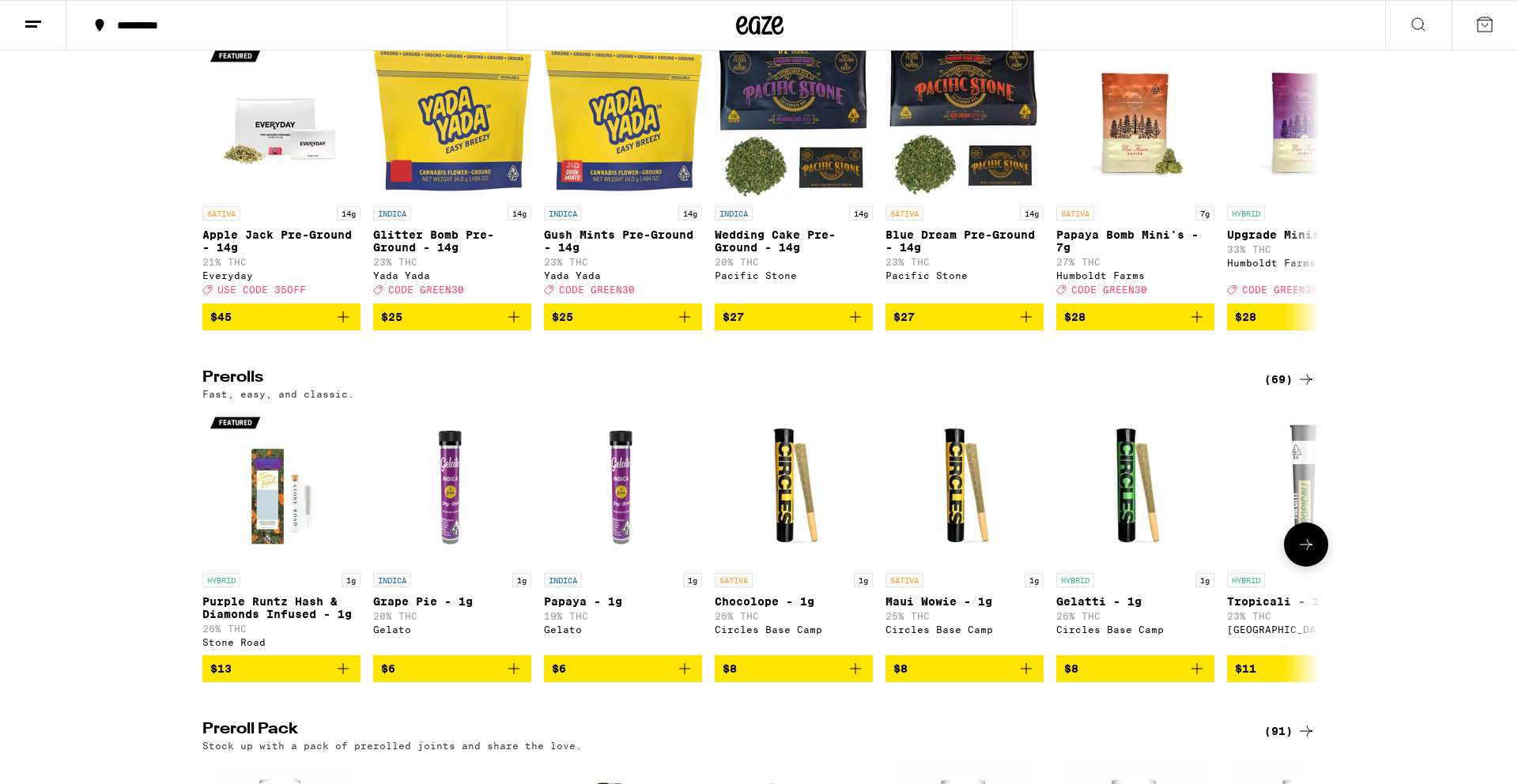
scroll to position [571, 0]
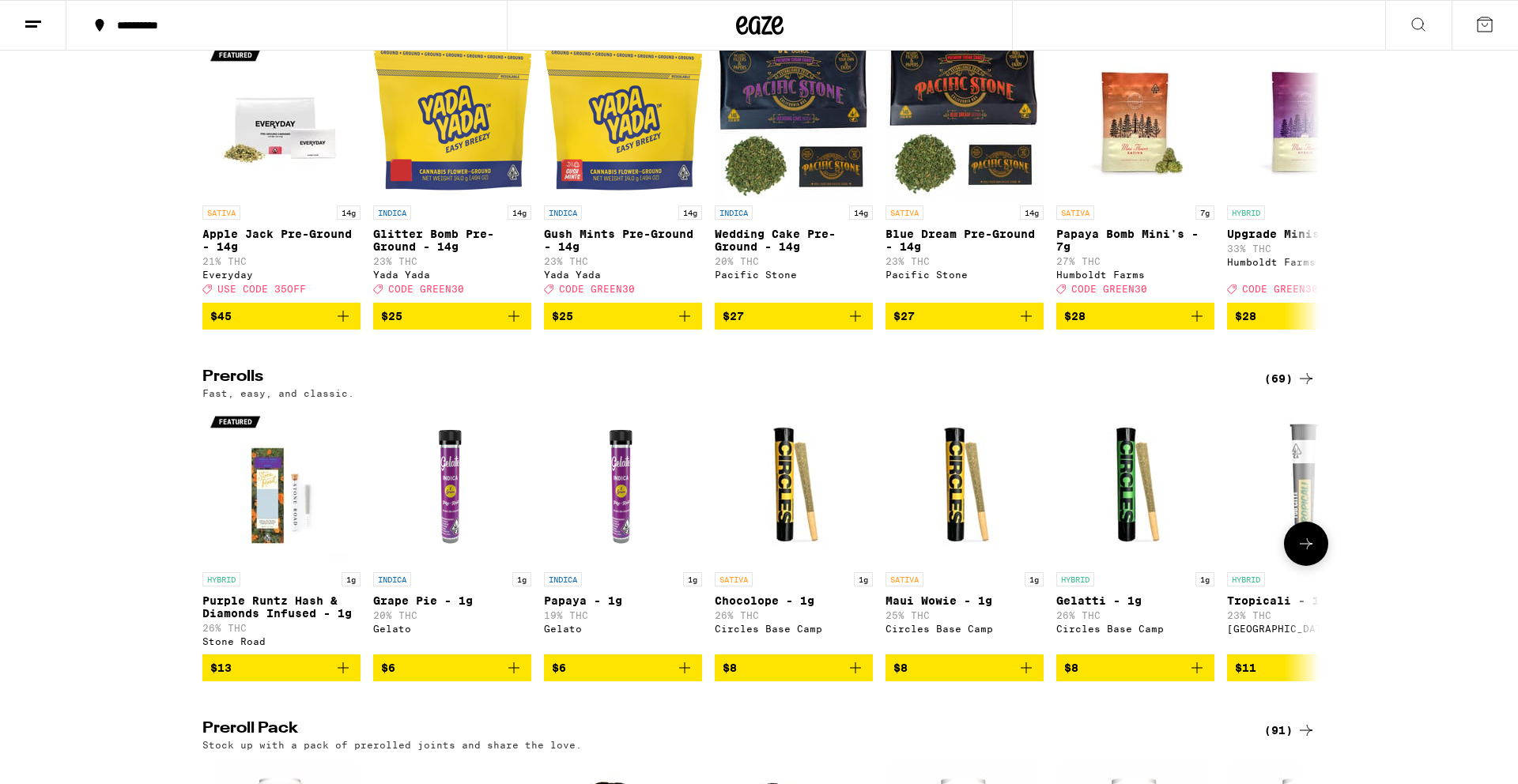
click at [1025, 677] on icon "Add to bag" at bounding box center [1027, 668] width 19 height 19
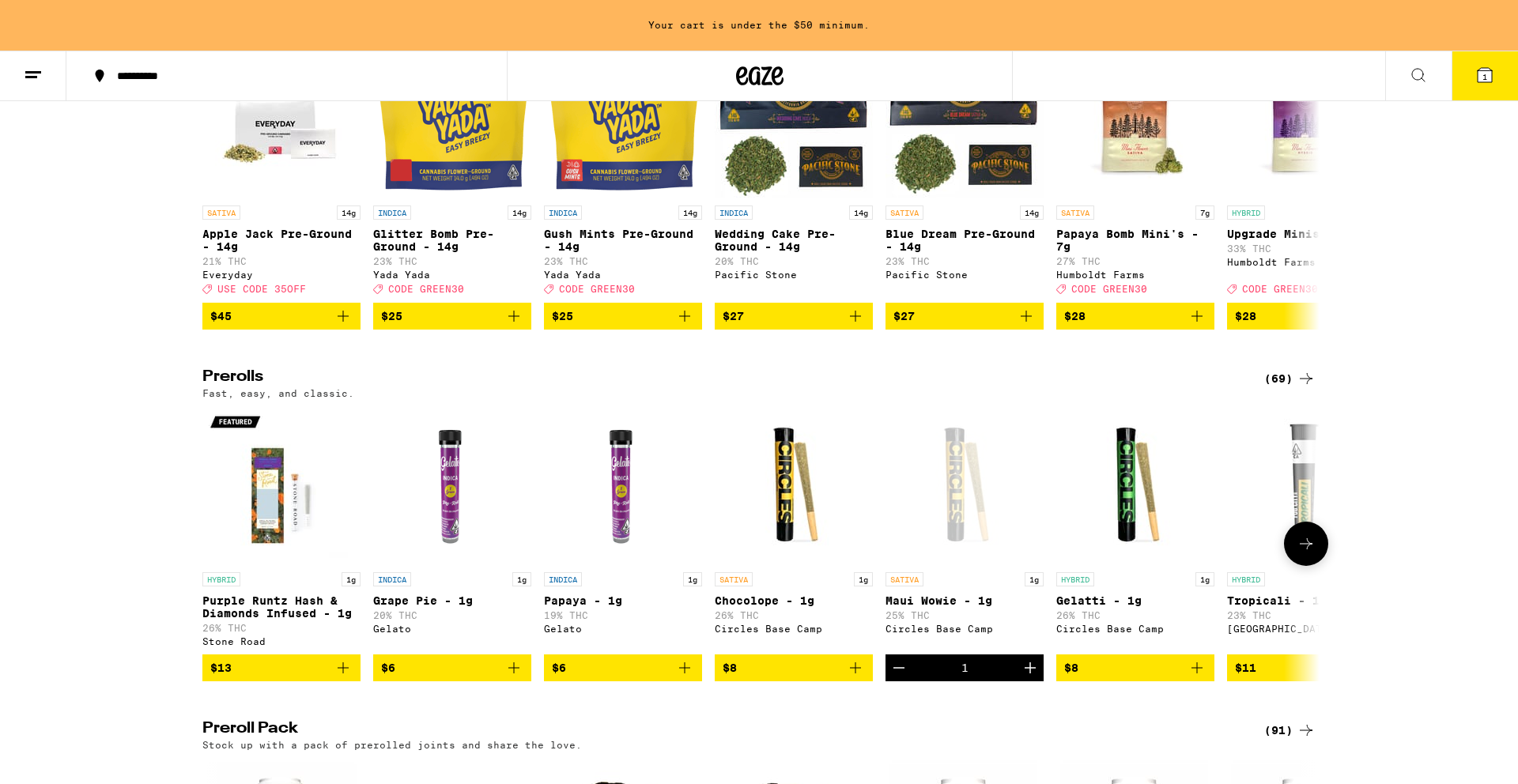
scroll to position [0, 0]
click at [648, 677] on span "$6" at bounding box center [622, 668] width 142 height 19
click at [1512, 64] on button "2" at bounding box center [1485, 75] width 67 height 49
